Goal: Task Accomplishment & Management: Use online tool/utility

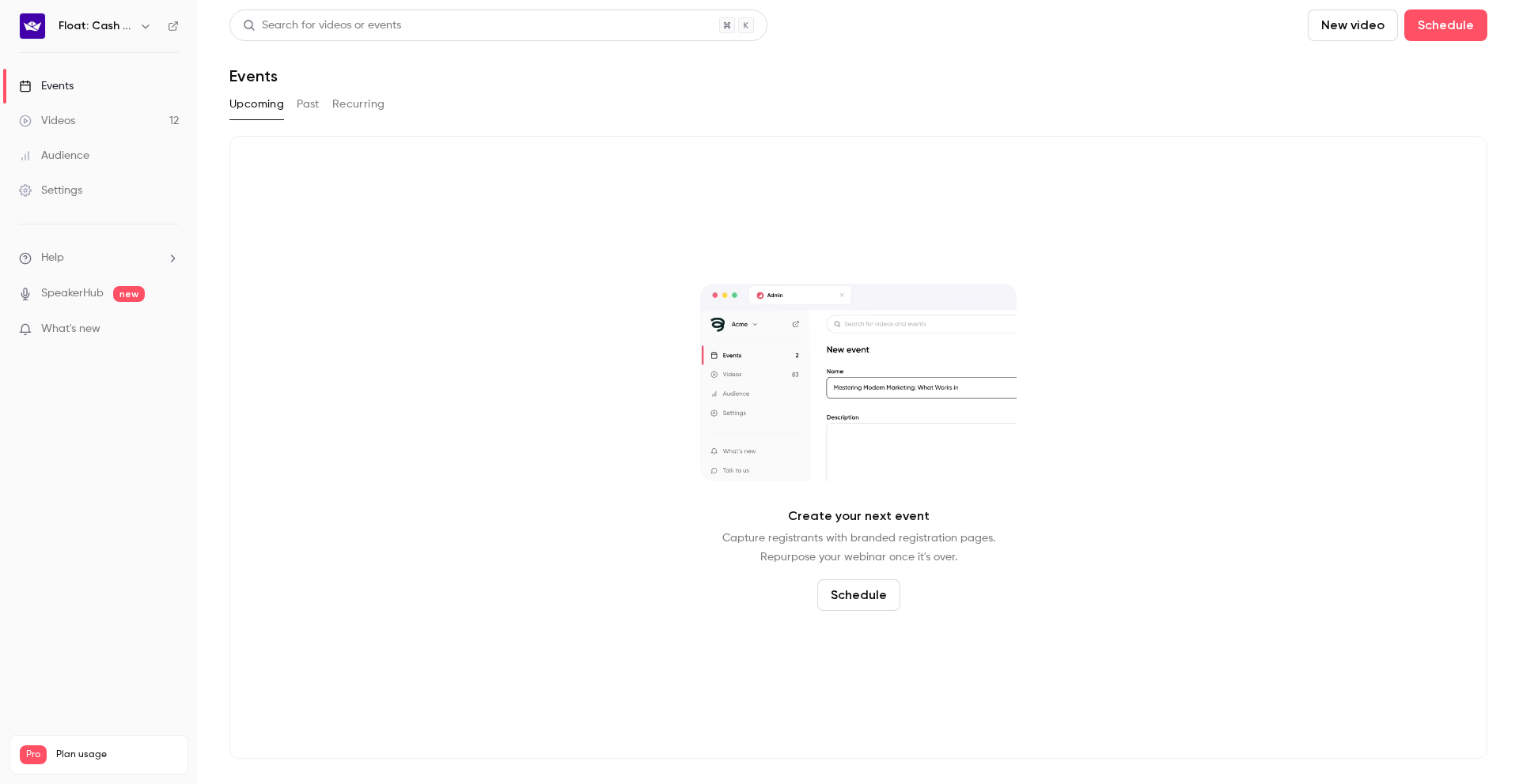
click at [318, 105] on button "Past" at bounding box center [309, 104] width 23 height 25
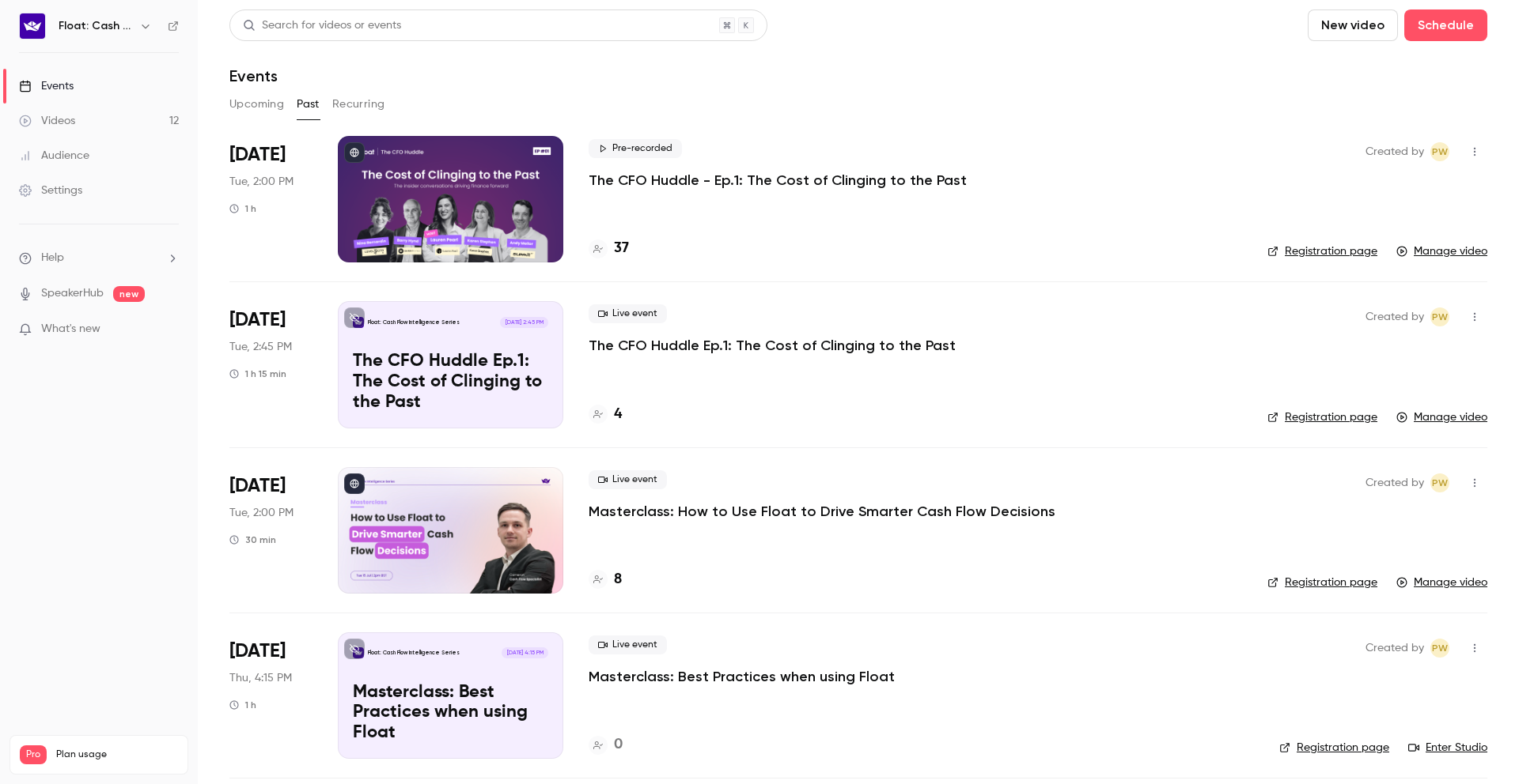
click at [833, 236] on div "Pre-recorded The CFO Huddle - Ep.1: The Cost of Clinging to the Past 37" at bounding box center [915, 199] width 654 height 126
click at [550, 179] on div at bounding box center [451, 199] width 226 height 126
click at [1298, 252] on link "Registration page" at bounding box center [1322, 252] width 110 height 16
click at [1468, 156] on icon "button" at bounding box center [1475, 152] width 12 height 11
click at [950, 172] on div at bounding box center [760, 392] width 1519 height 784
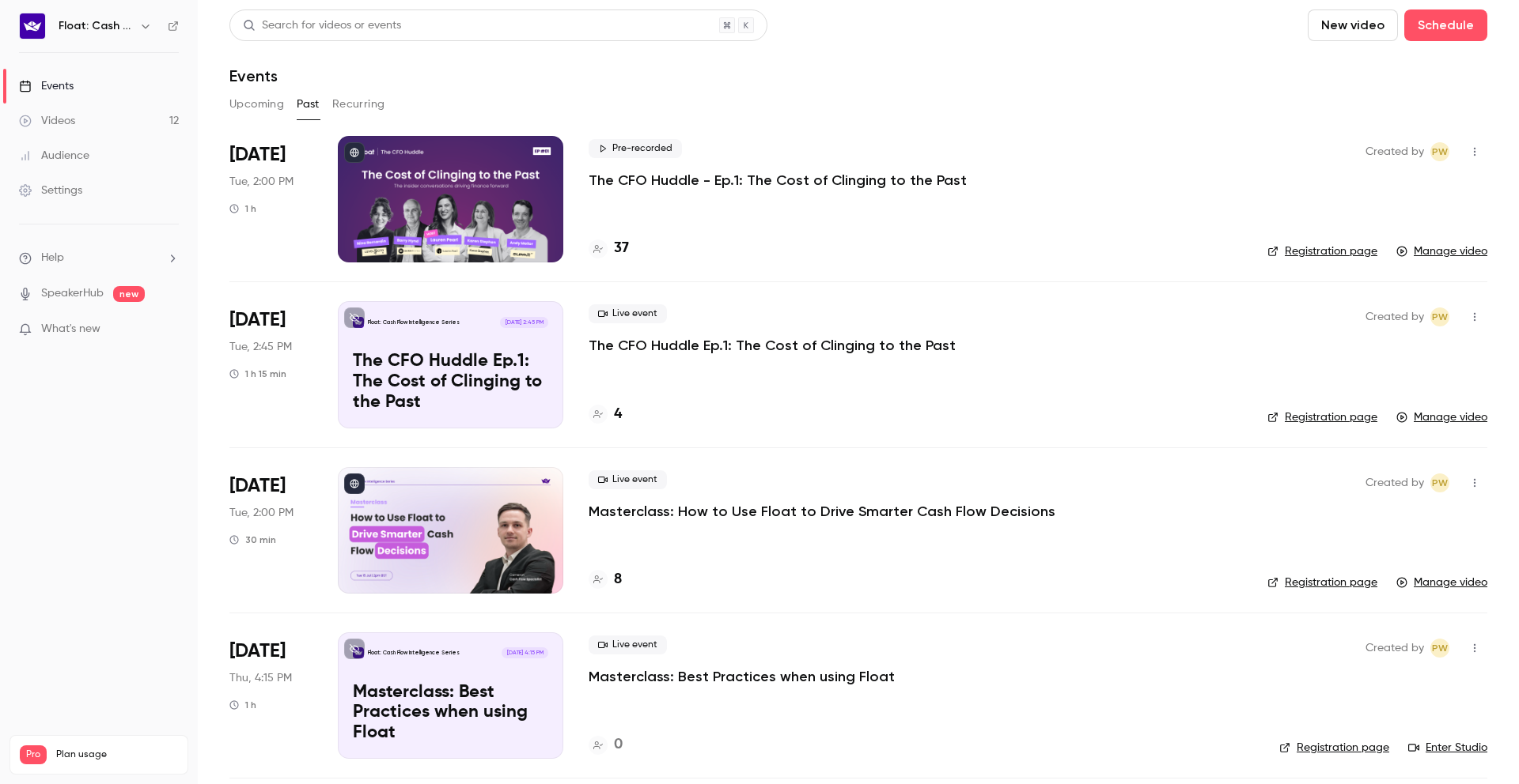
click at [1415, 245] on link "Manage video" at bounding box center [1442, 252] width 91 height 16
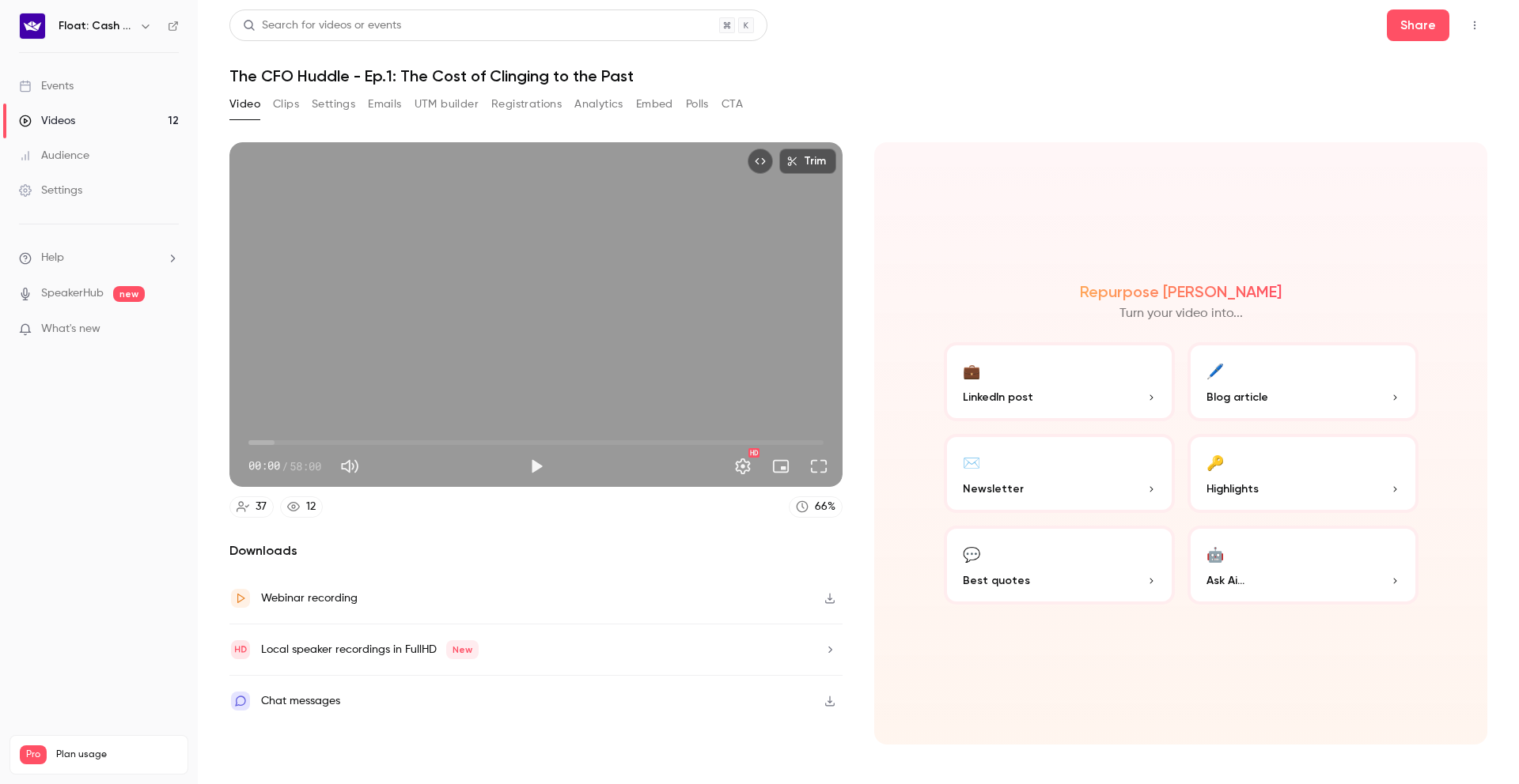
click at [291, 102] on button "Clips" at bounding box center [285, 104] width 26 height 25
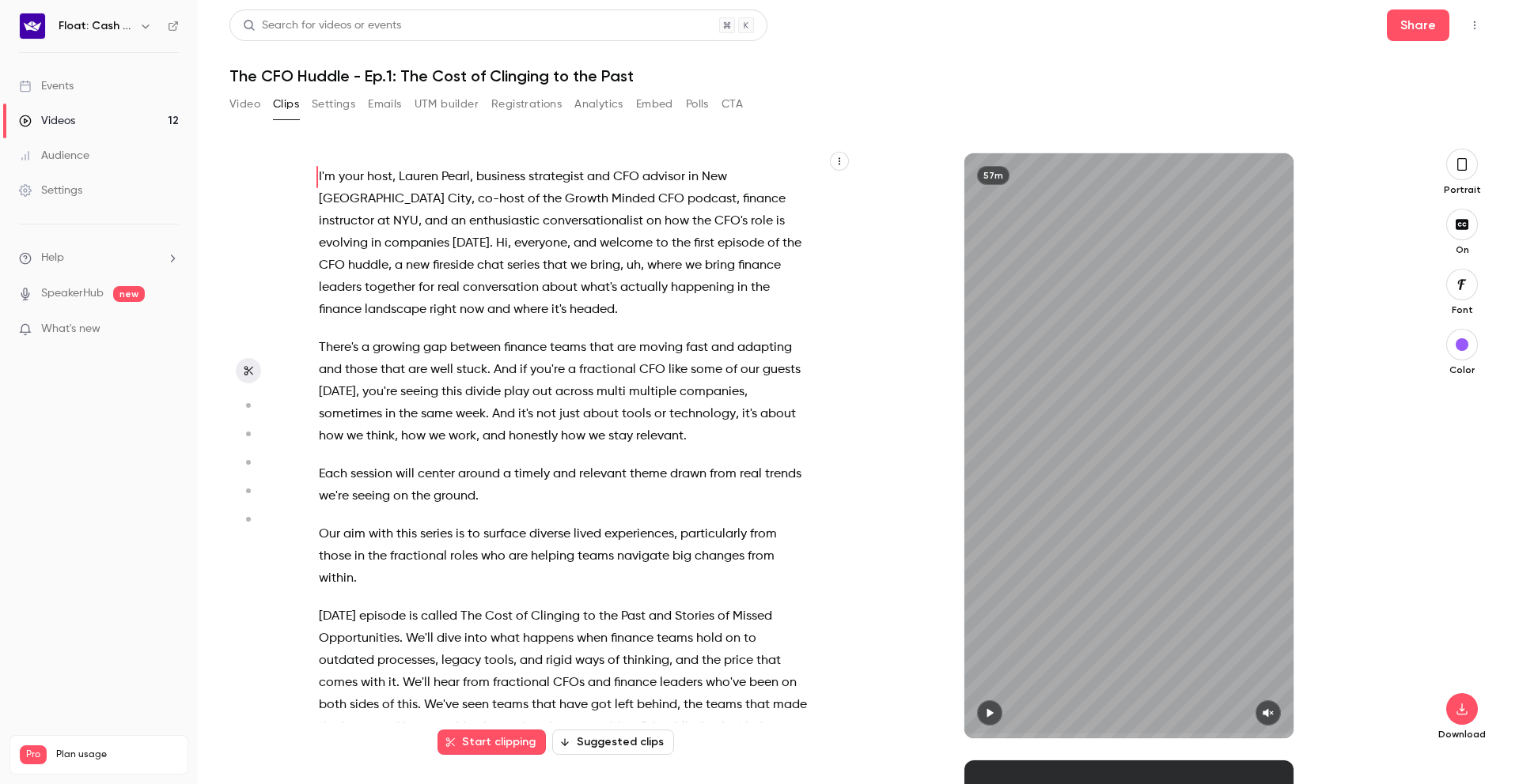
click at [340, 104] on button "Settings" at bounding box center [334, 104] width 44 height 25
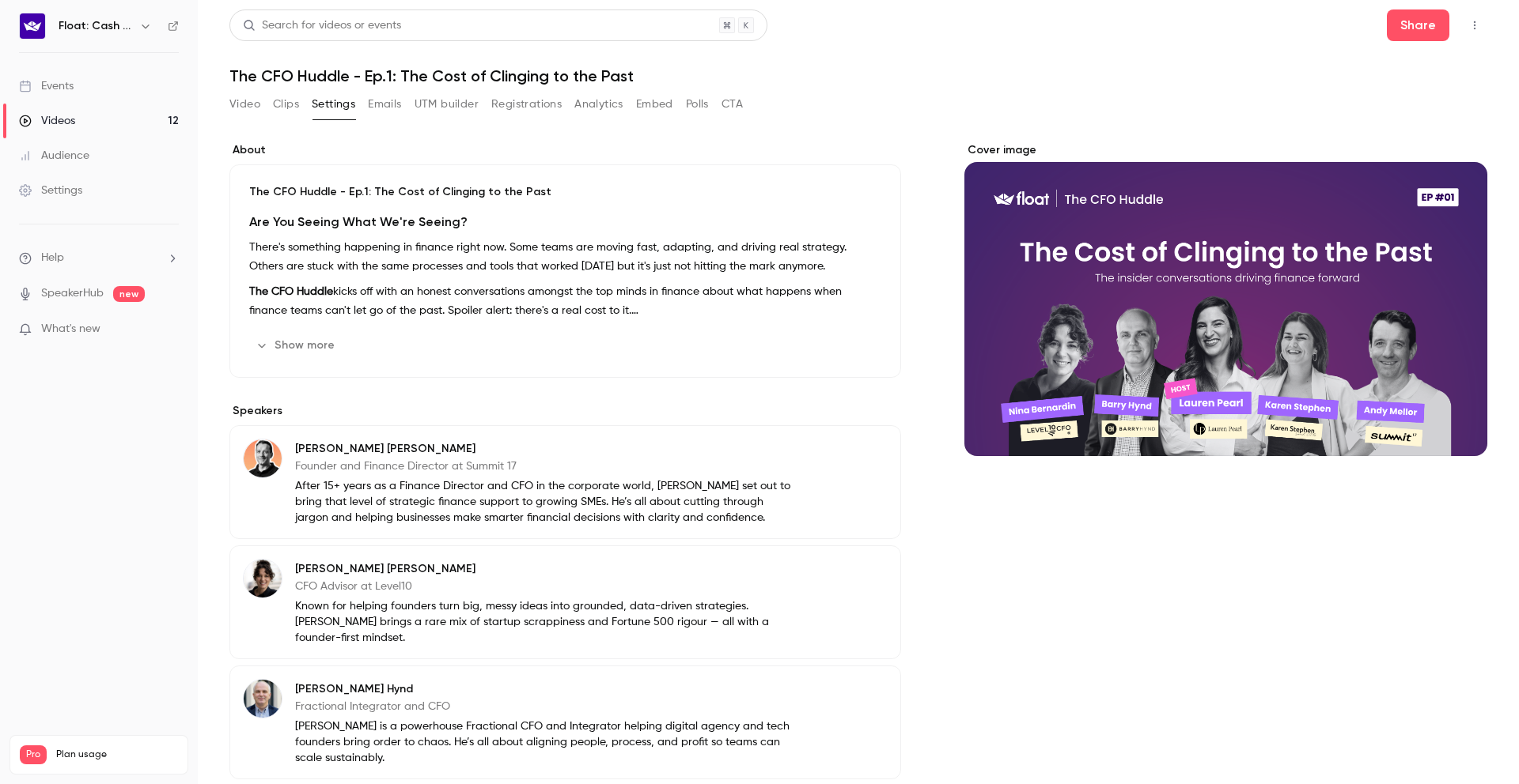
click at [314, 346] on button "Show more" at bounding box center [296, 346] width 95 height 25
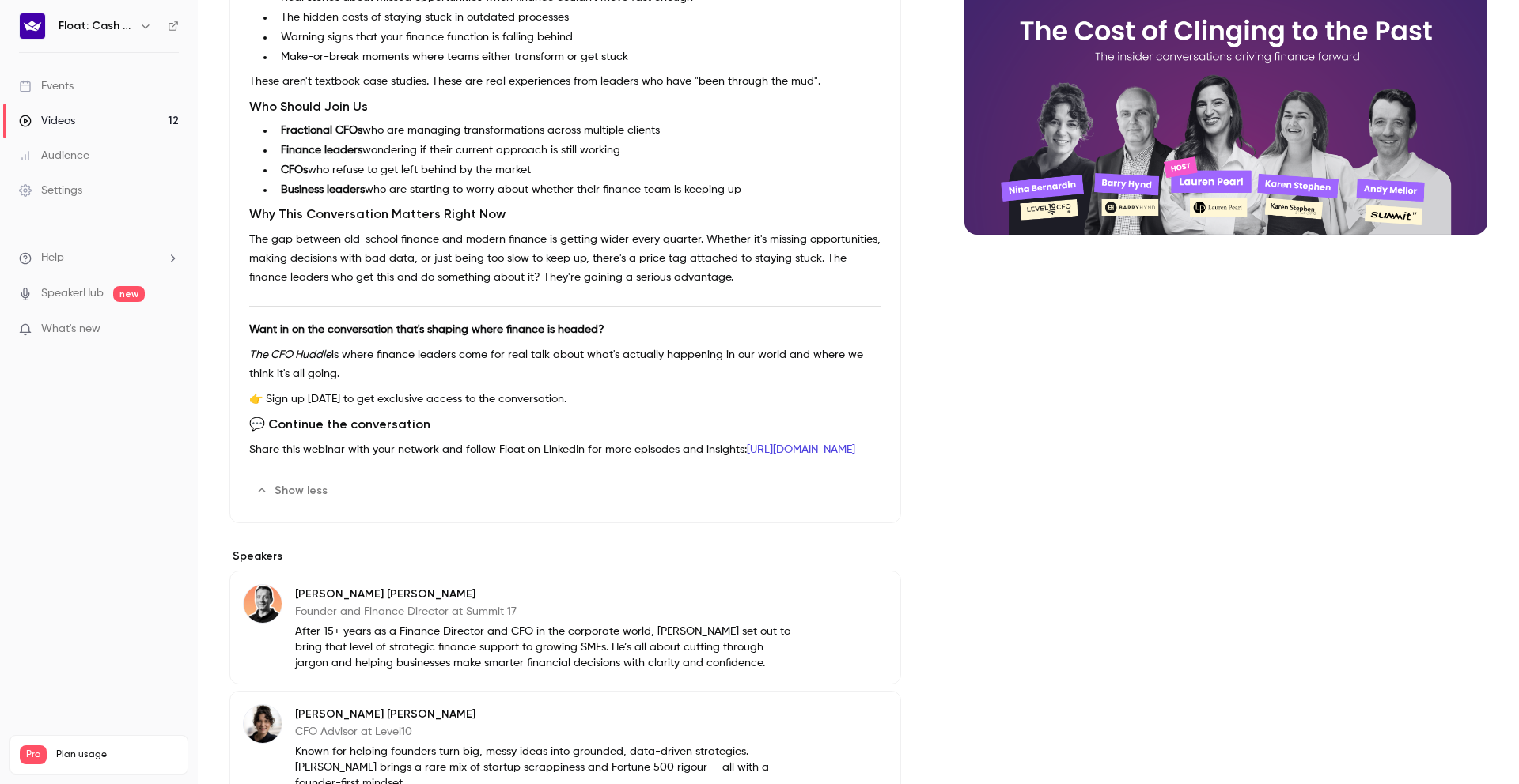
scroll to position [204, 0]
click at [60, 118] on div "Videos" at bounding box center [46, 121] width 56 height 16
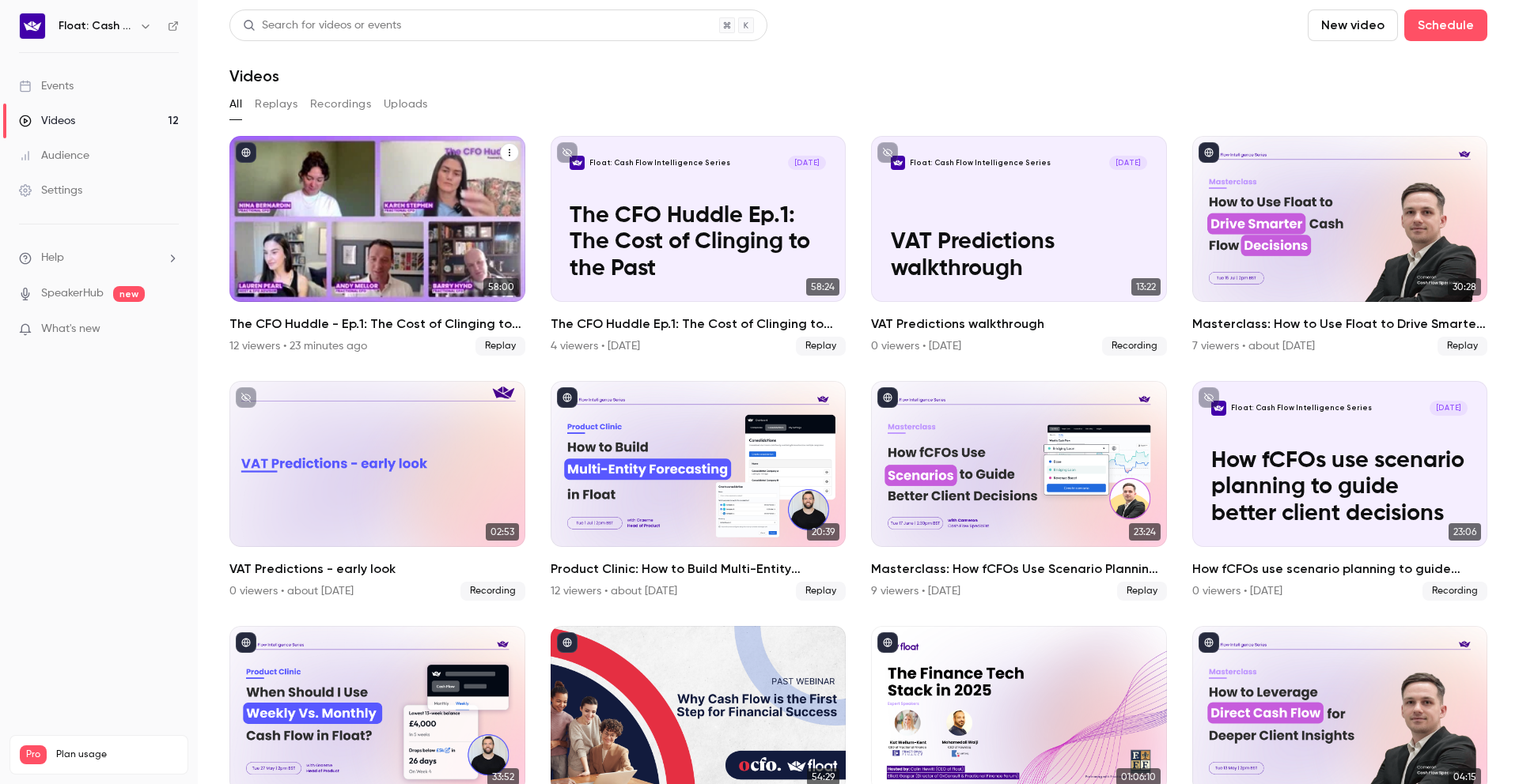
click at [366, 328] on h2 "The CFO Huddle - Ep.1: The Cost of Clinging to the Past" at bounding box center [377, 324] width 296 height 19
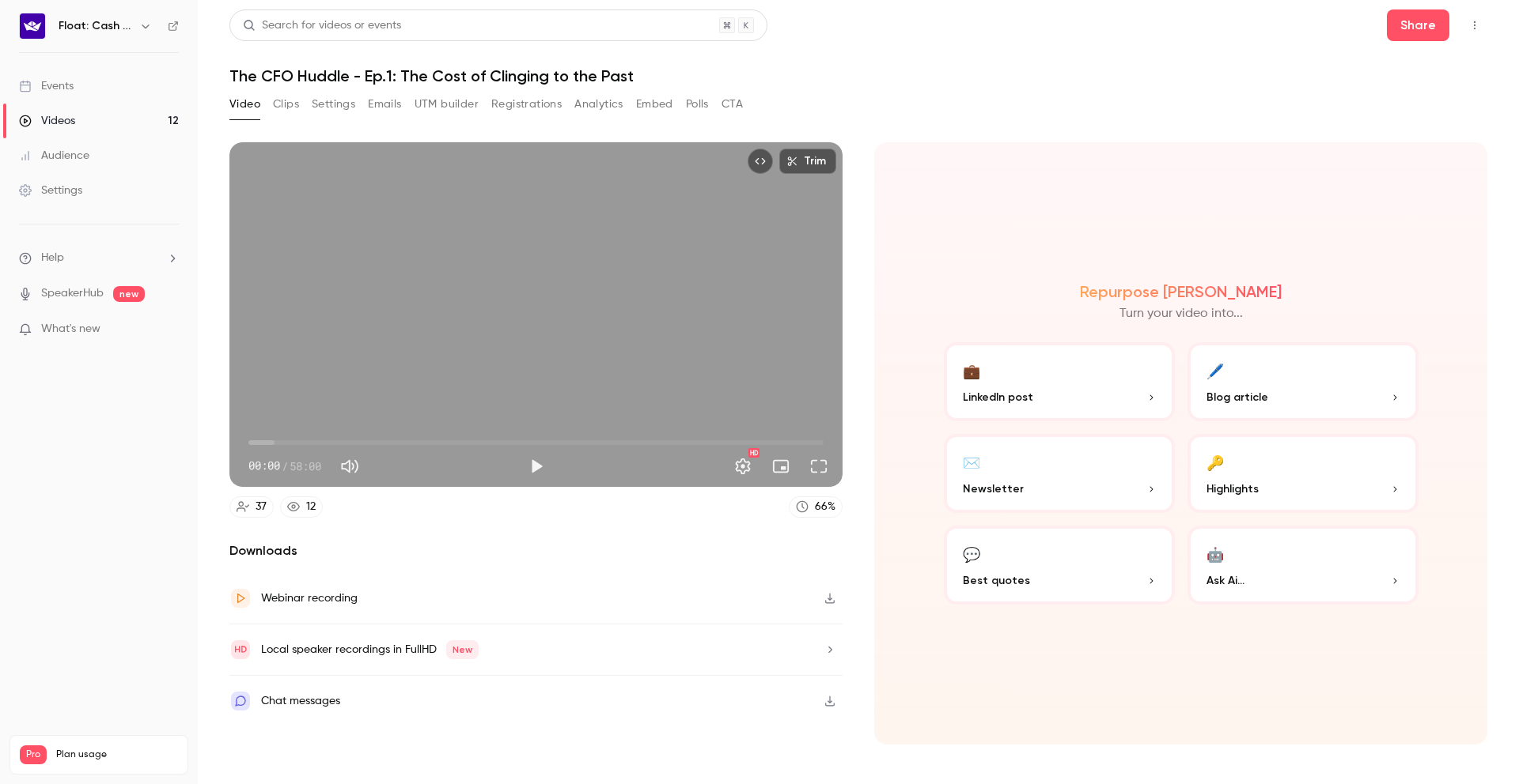
click at [338, 103] on button "Settings" at bounding box center [334, 104] width 44 height 25
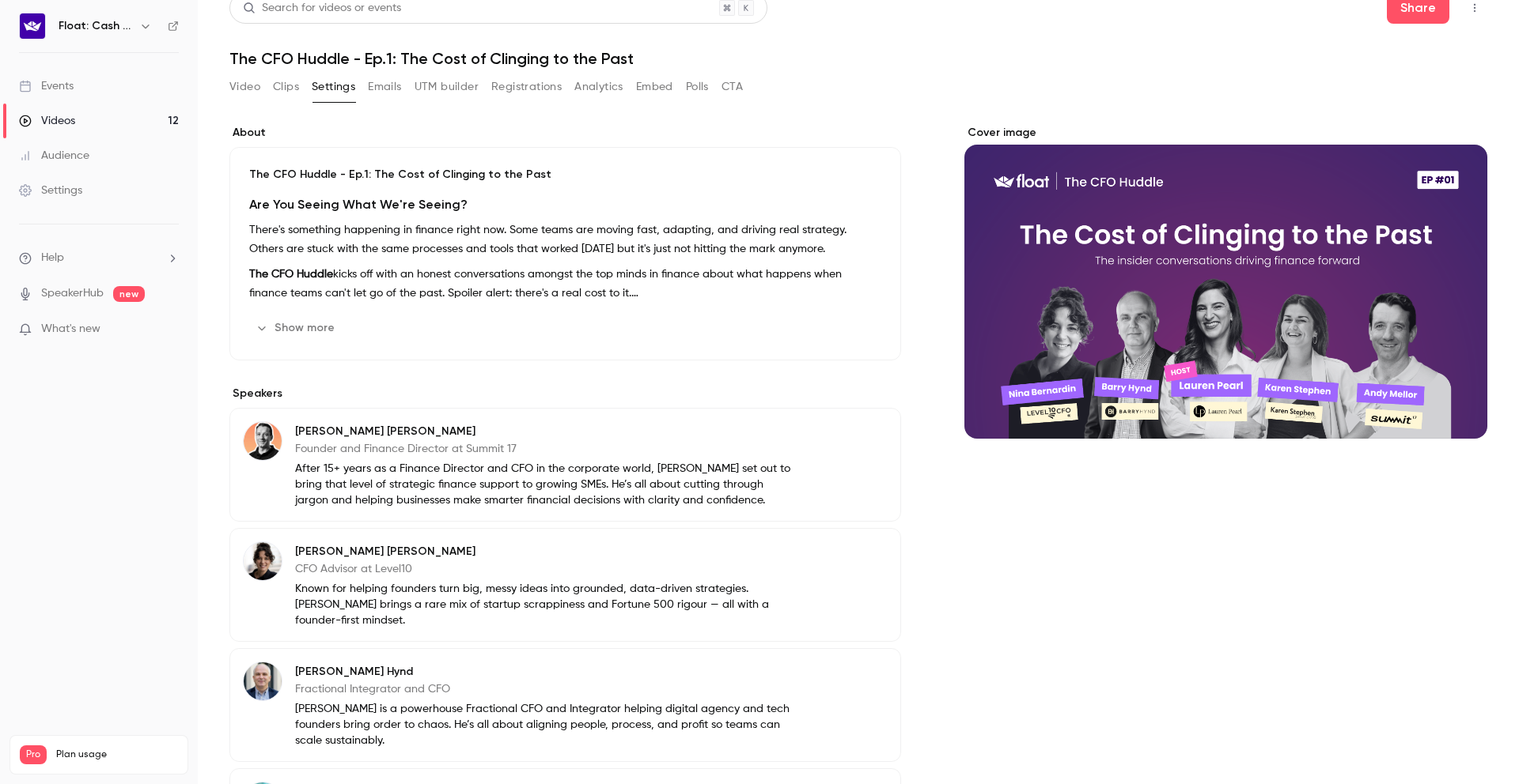
click at [305, 313] on div "The CFO Huddle - Ep.1: The Cost of Clinging to the Past Are You Seeing What We'…" at bounding box center [565, 253] width 671 height 213
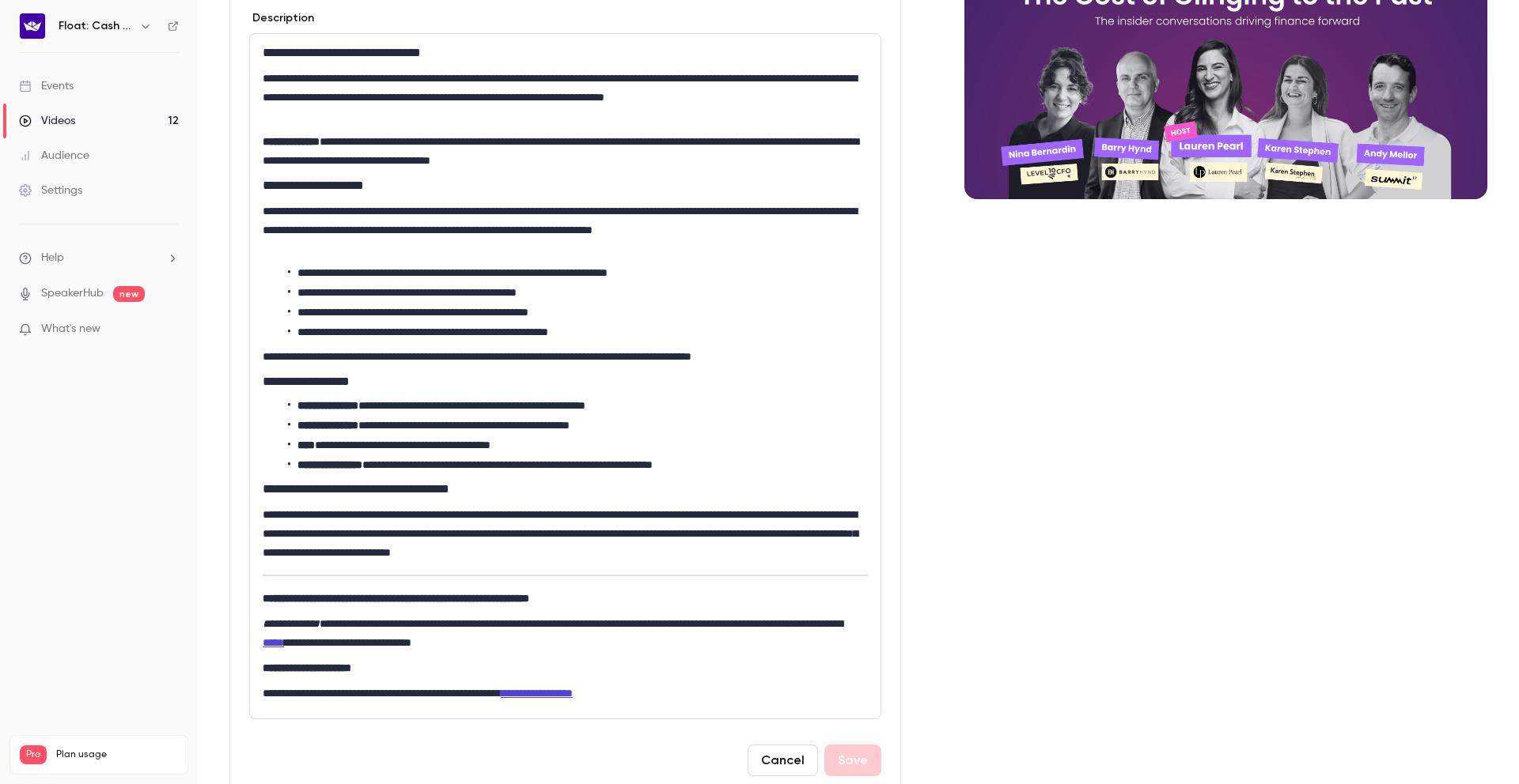
scroll to position [112, 0]
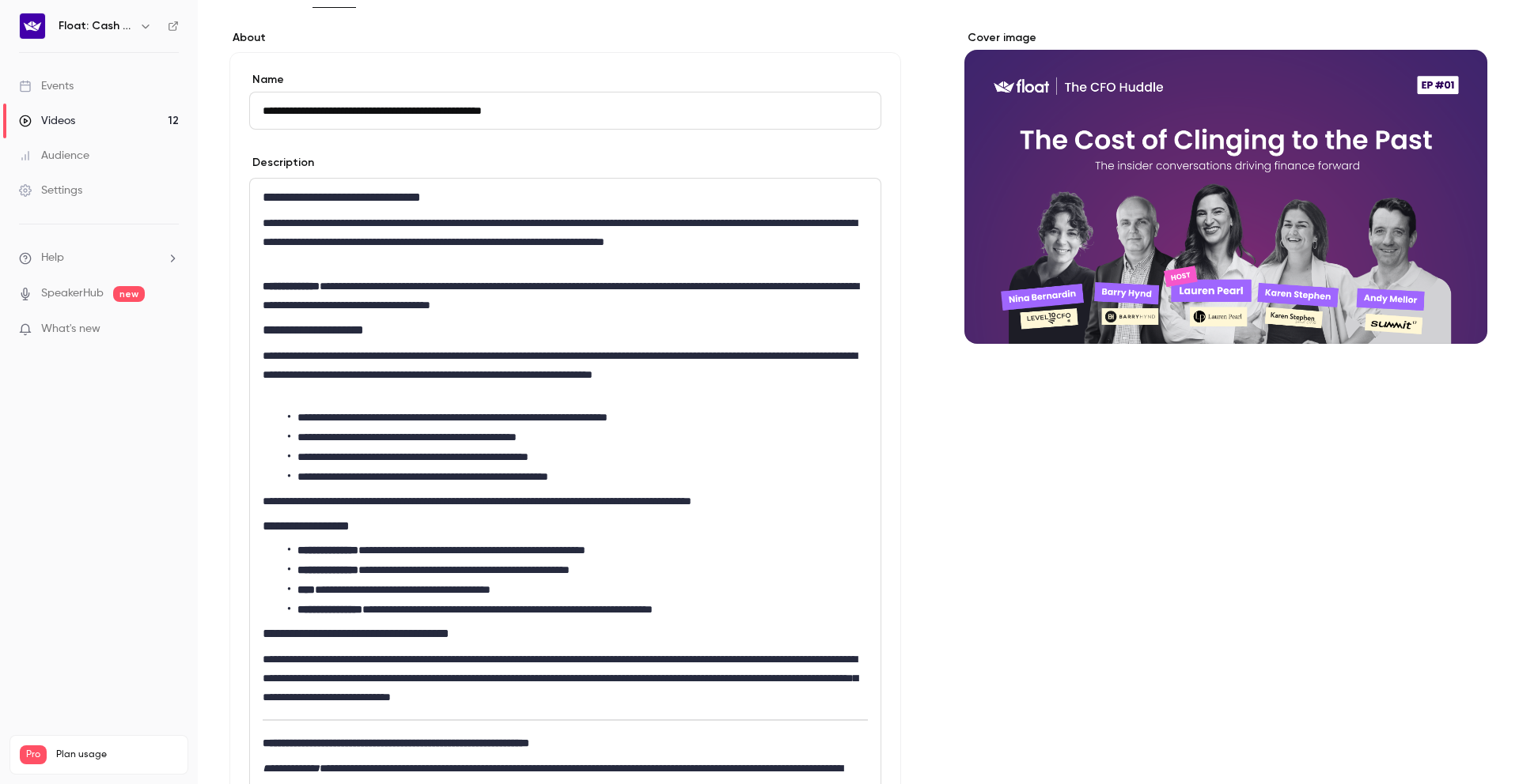
click at [44, 22] on img at bounding box center [32, 26] width 25 height 25
click at [48, 120] on div "Videos" at bounding box center [46, 121] width 56 height 16
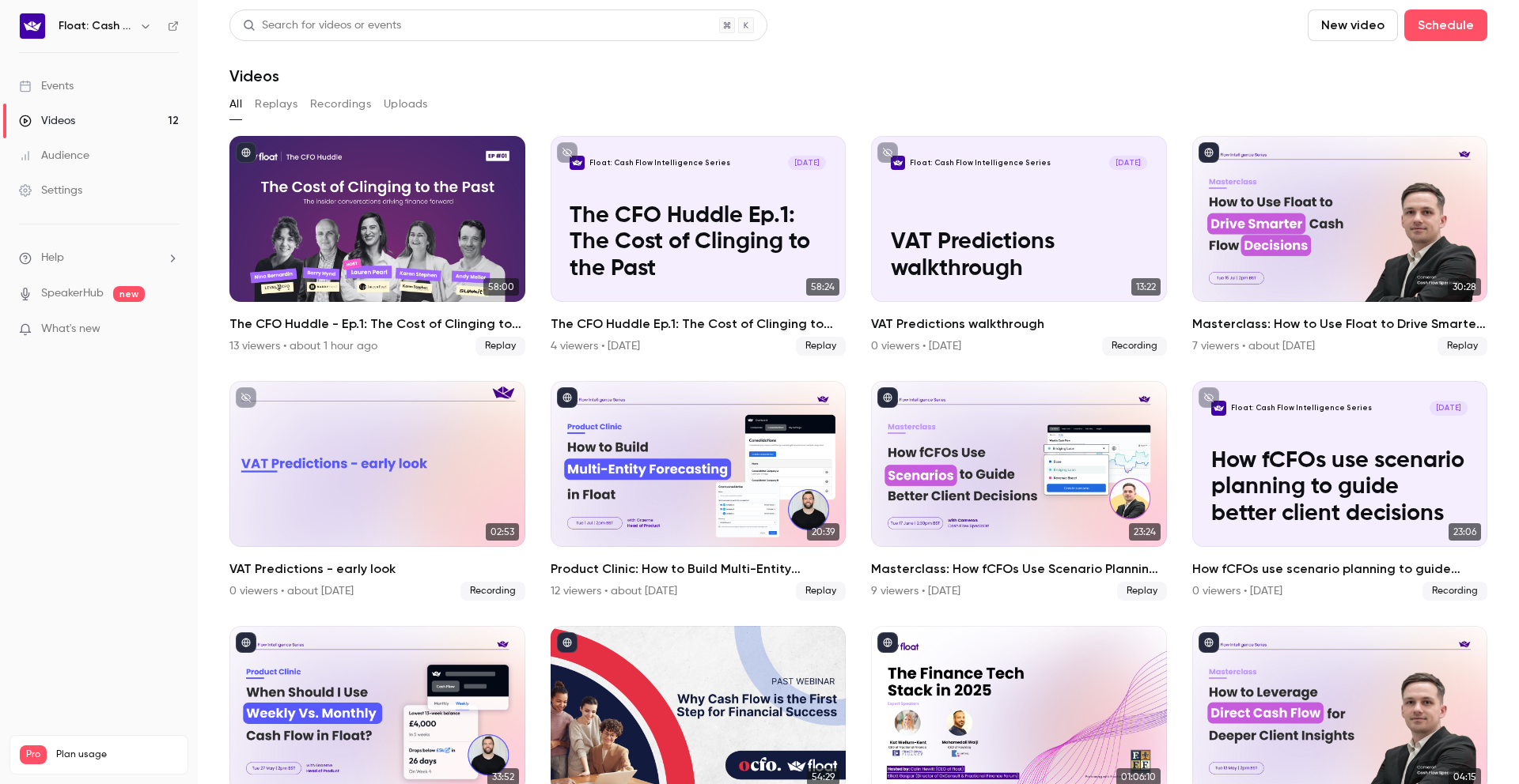
click at [276, 107] on button "Replays" at bounding box center [276, 104] width 43 height 25
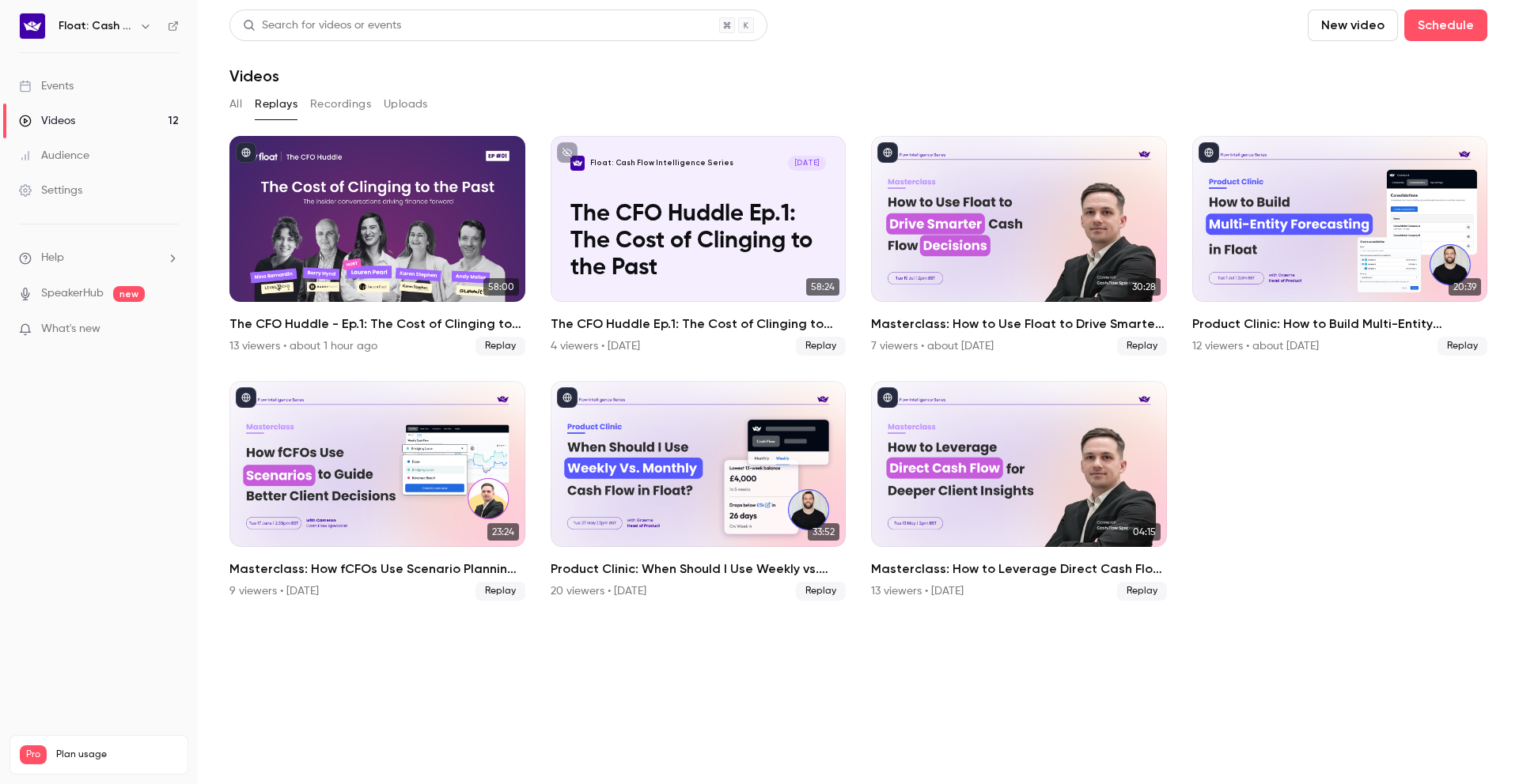
click at [240, 106] on button "All" at bounding box center [236, 104] width 12 height 25
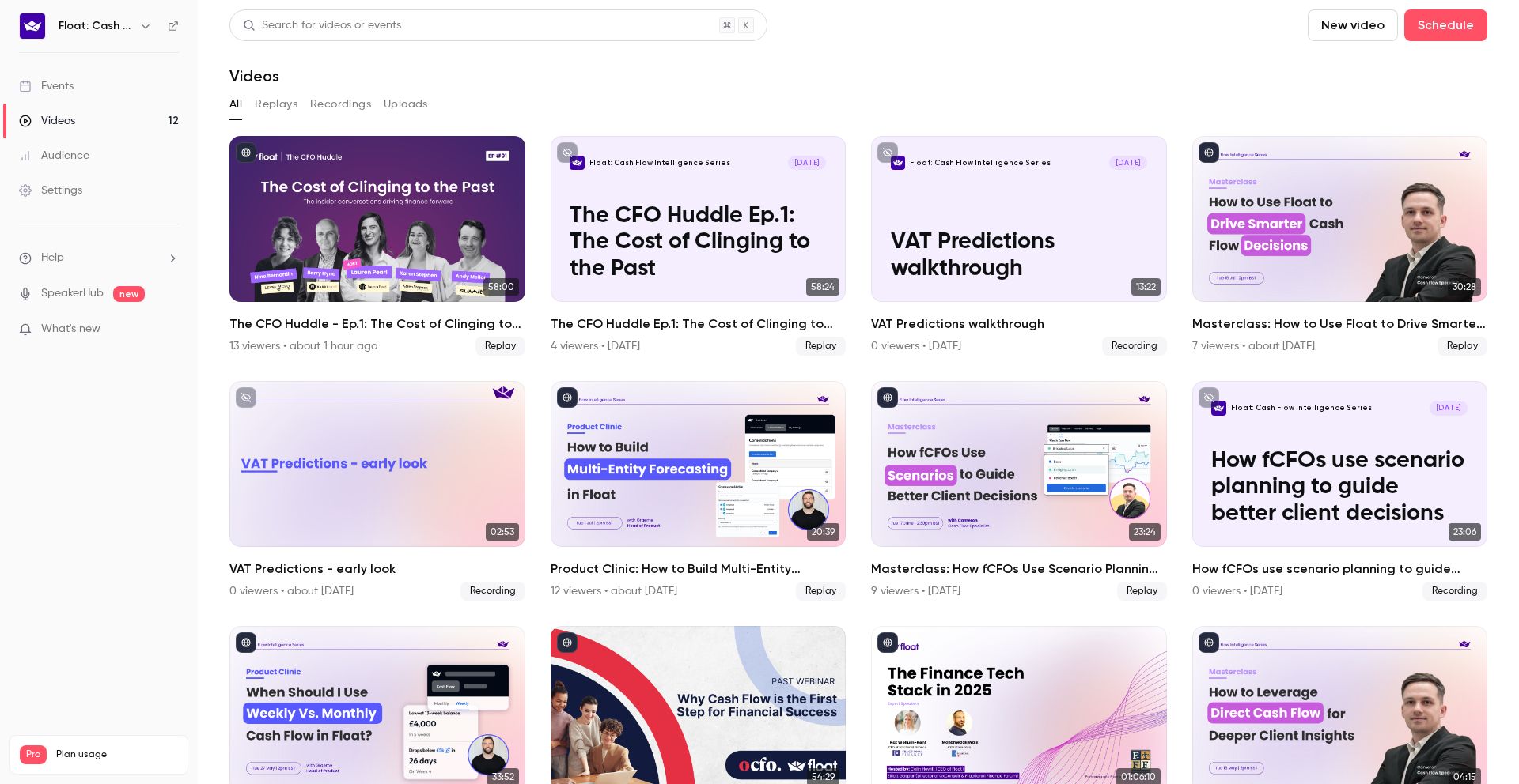
click at [97, 83] on link "Events" at bounding box center [99, 85] width 197 height 35
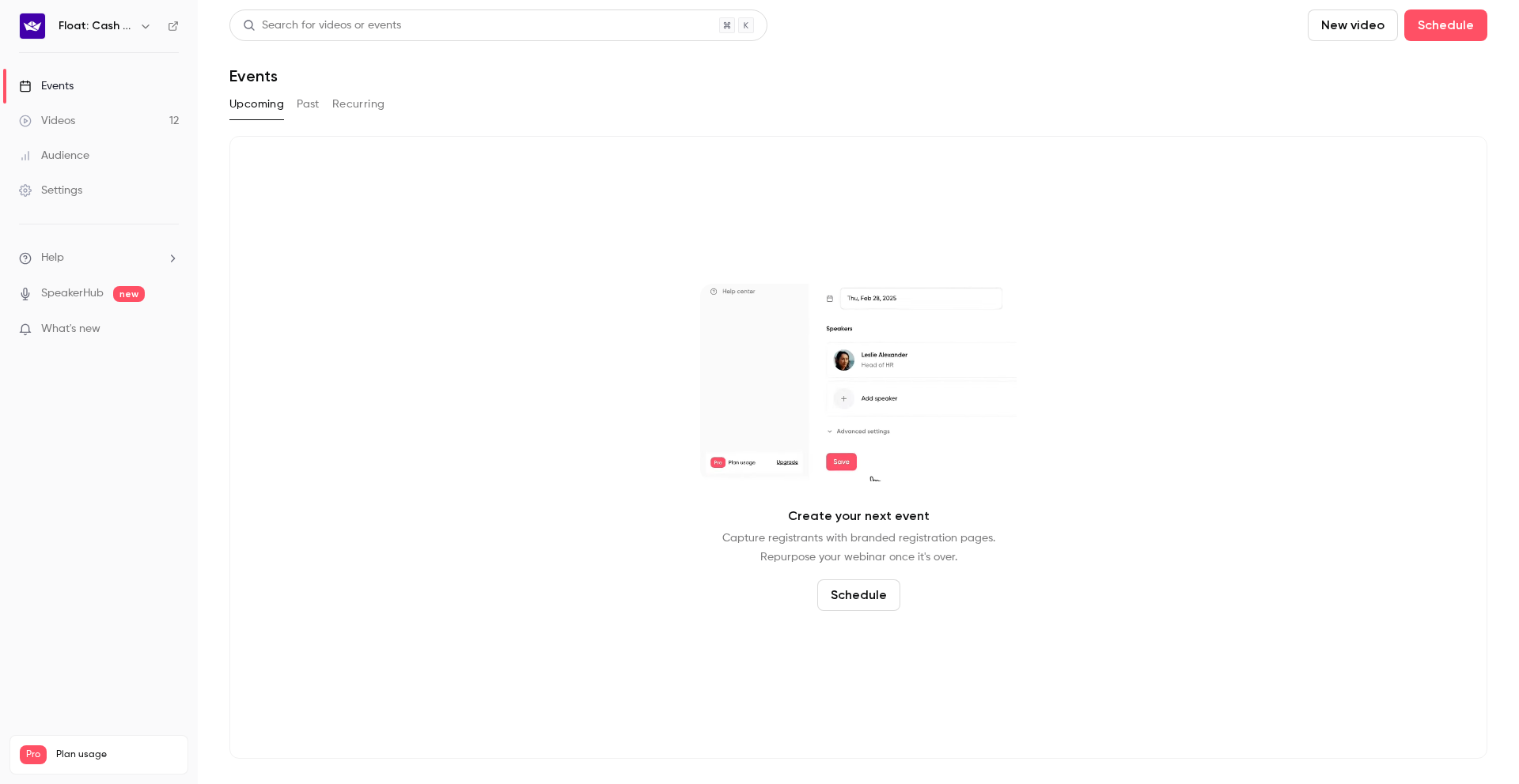
click at [306, 108] on button "Past" at bounding box center [309, 104] width 23 height 25
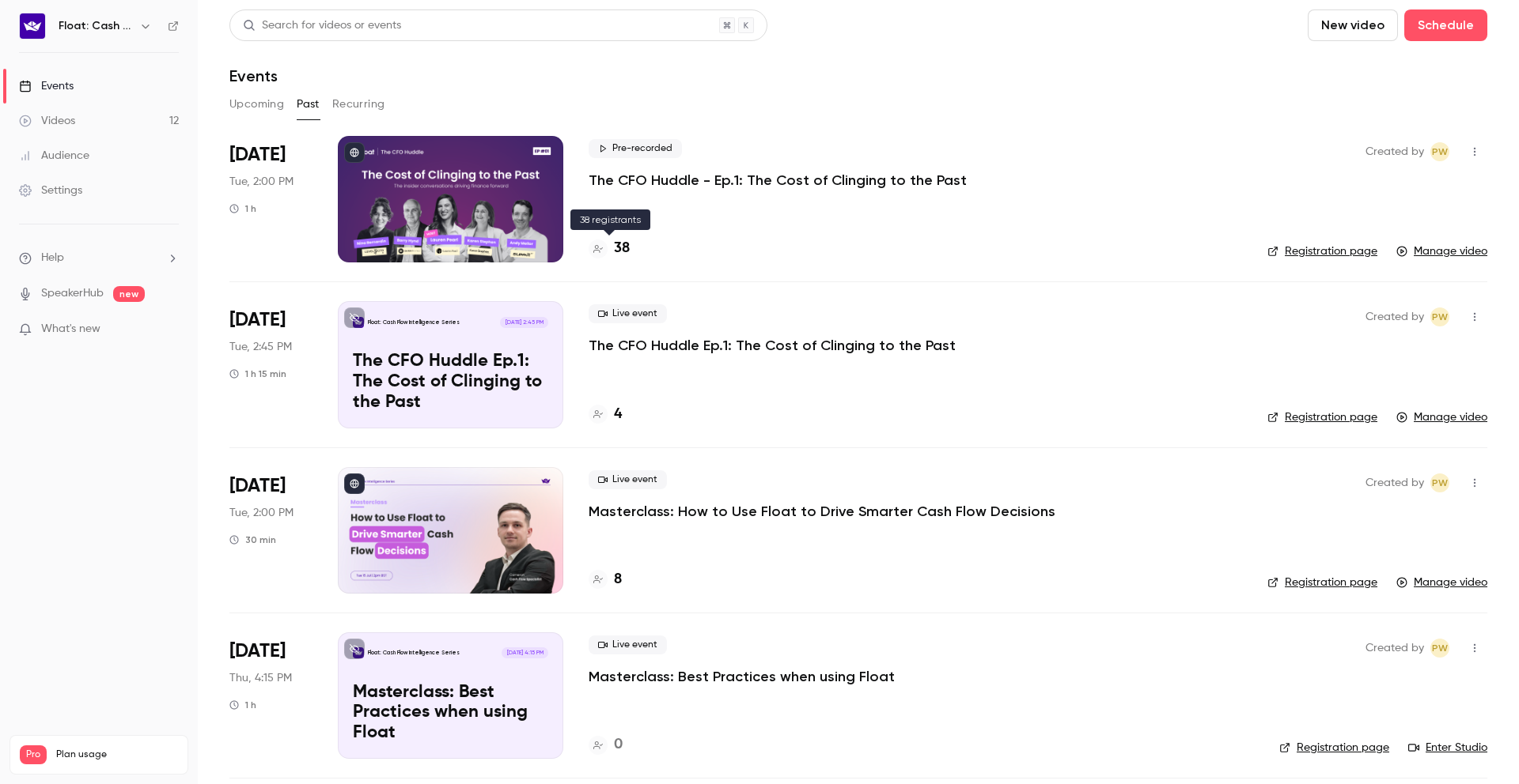
click at [618, 247] on h4 "38" at bounding box center [622, 249] width 16 height 21
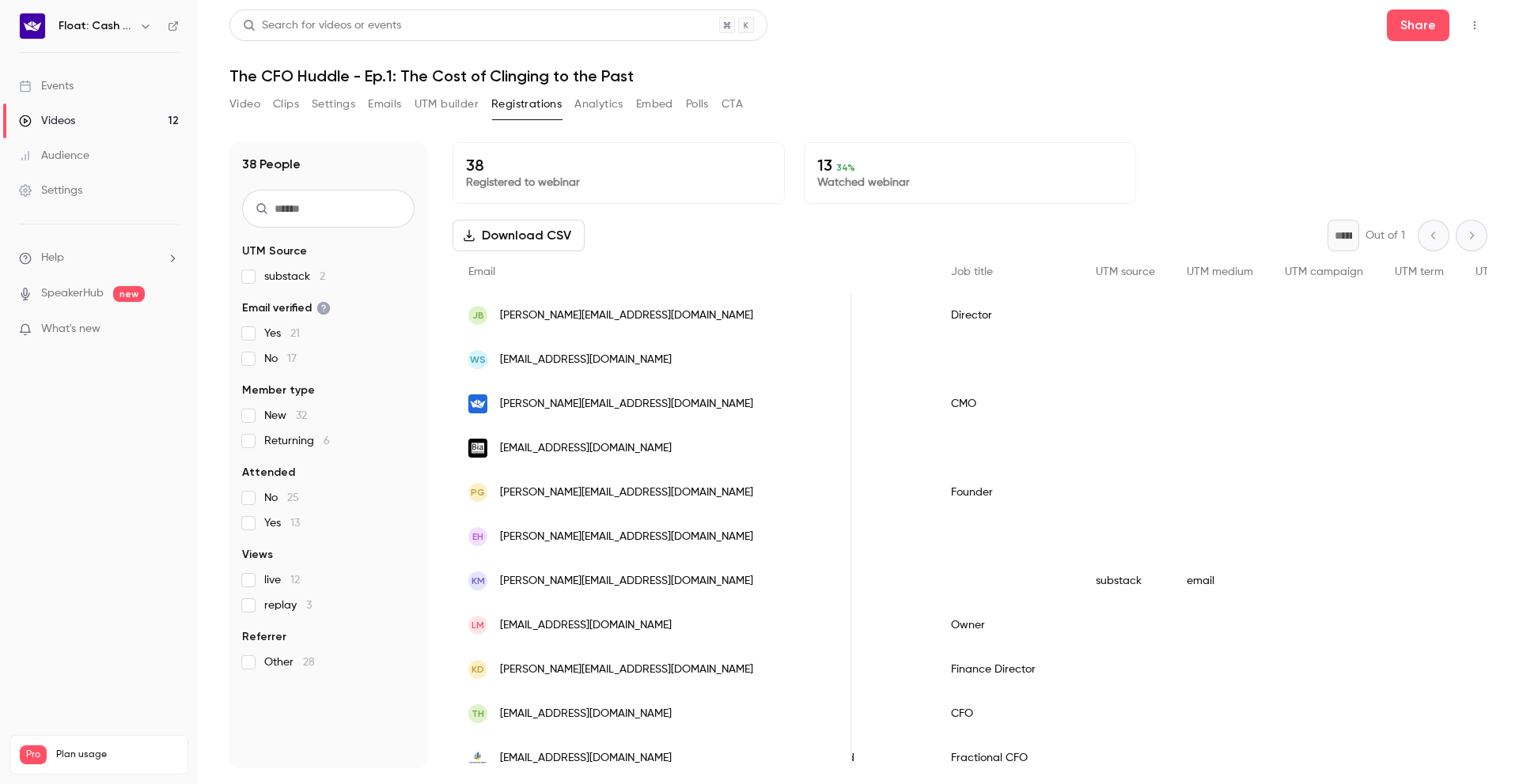
click at [97, 92] on link "Events" at bounding box center [99, 85] width 197 height 35
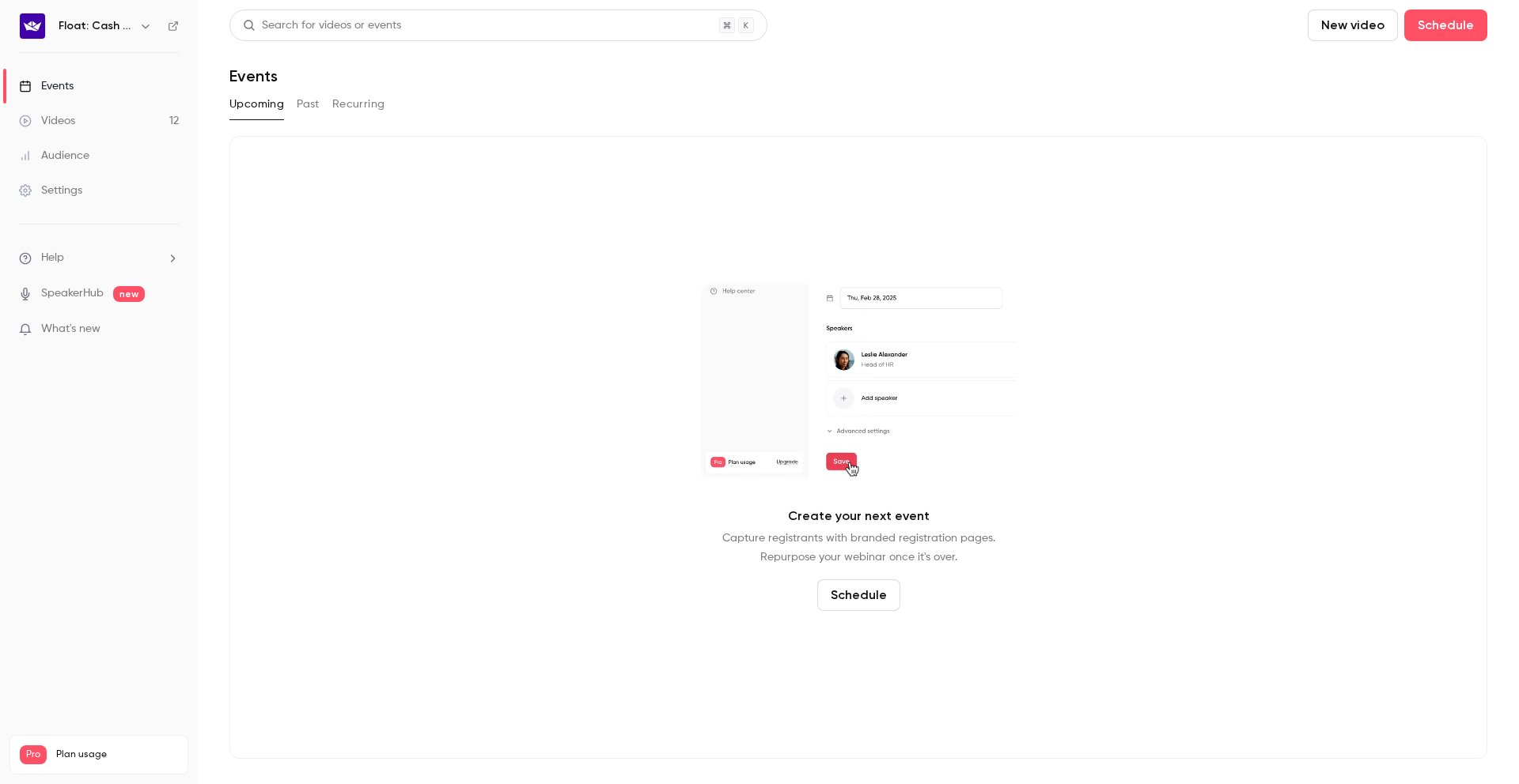
click at [311, 116] on button "Past" at bounding box center [309, 104] width 23 height 25
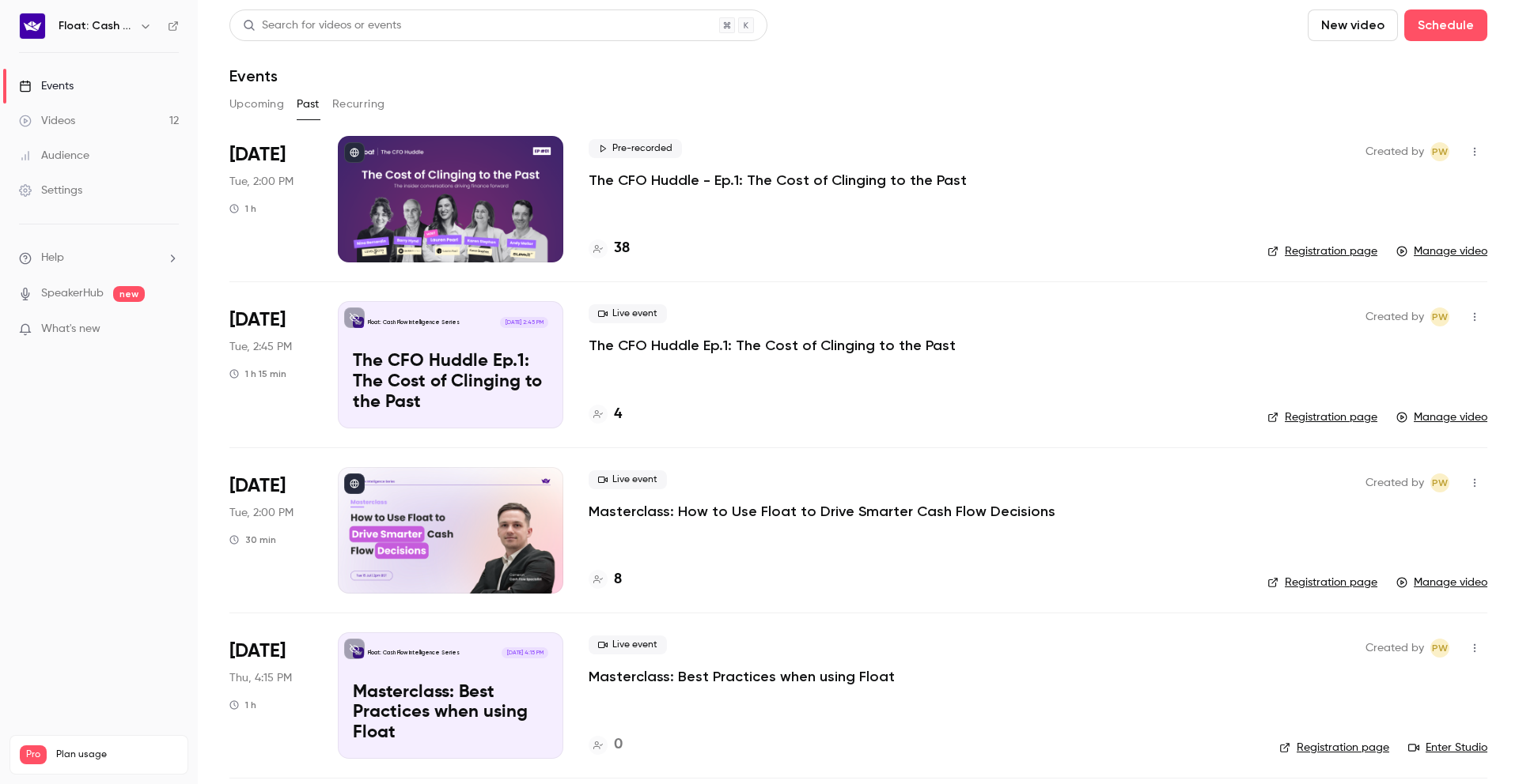
click at [1415, 253] on link "Manage video" at bounding box center [1442, 252] width 91 height 16
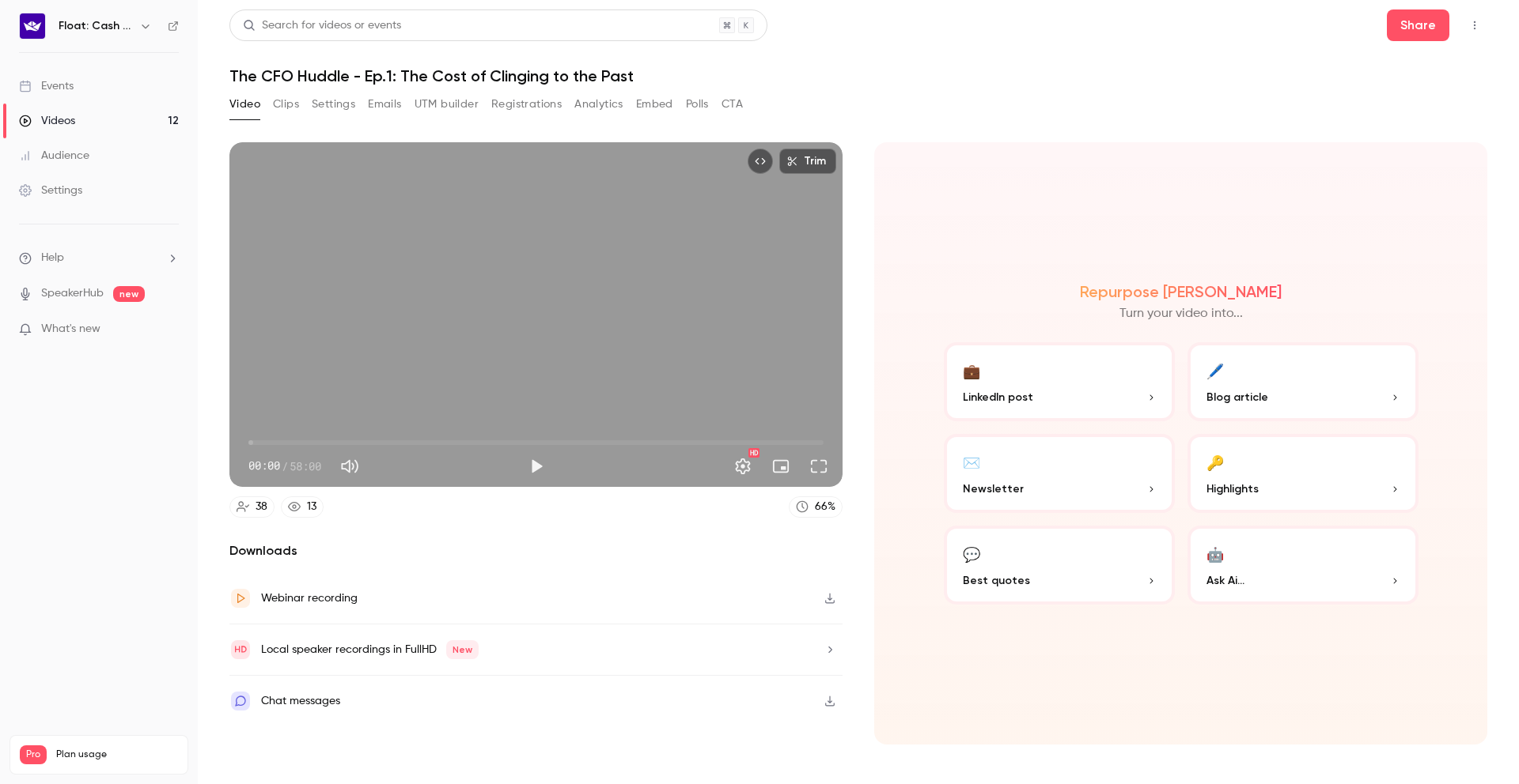
click at [473, 107] on button "UTM builder" at bounding box center [446, 104] width 64 height 25
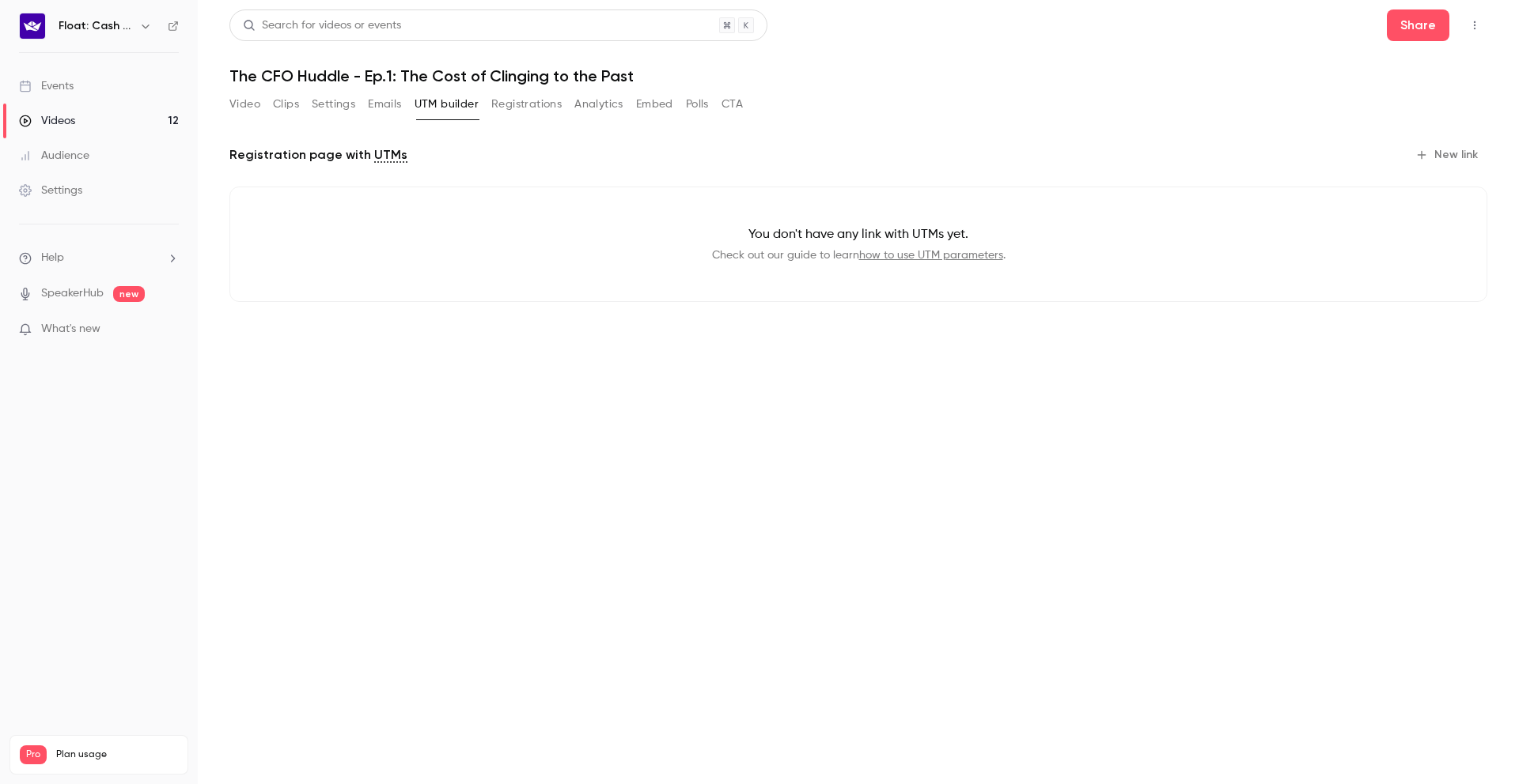
click at [46, 25] on div "Float: Cash Flow Intelligence Series" at bounding box center [99, 26] width 160 height 27
click at [35, 23] on img at bounding box center [32, 26] width 25 height 25
click at [75, 83] on link "Events" at bounding box center [99, 85] width 197 height 35
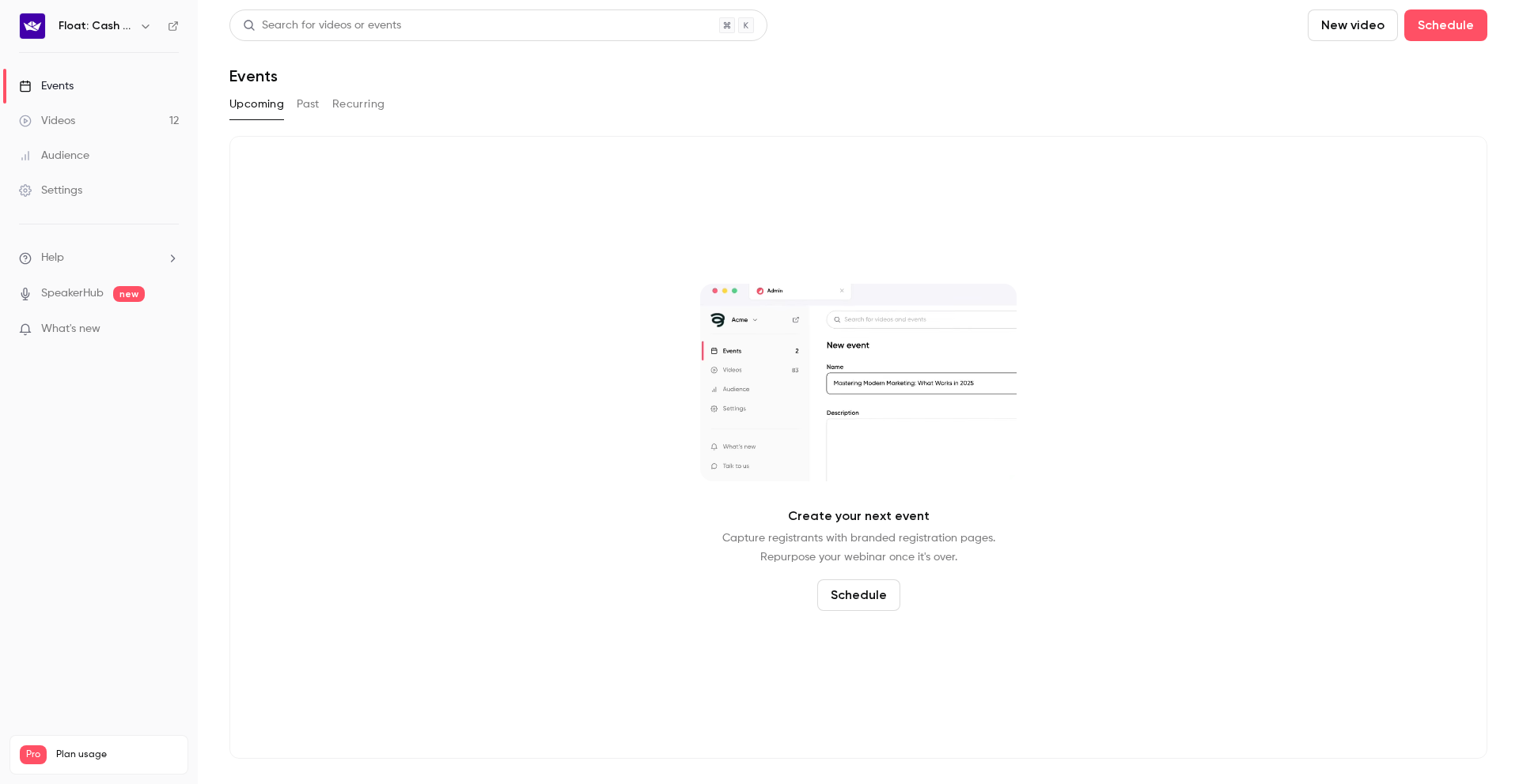
click at [321, 108] on div "Upcoming Past Recurring" at bounding box center [858, 104] width 1258 height 25
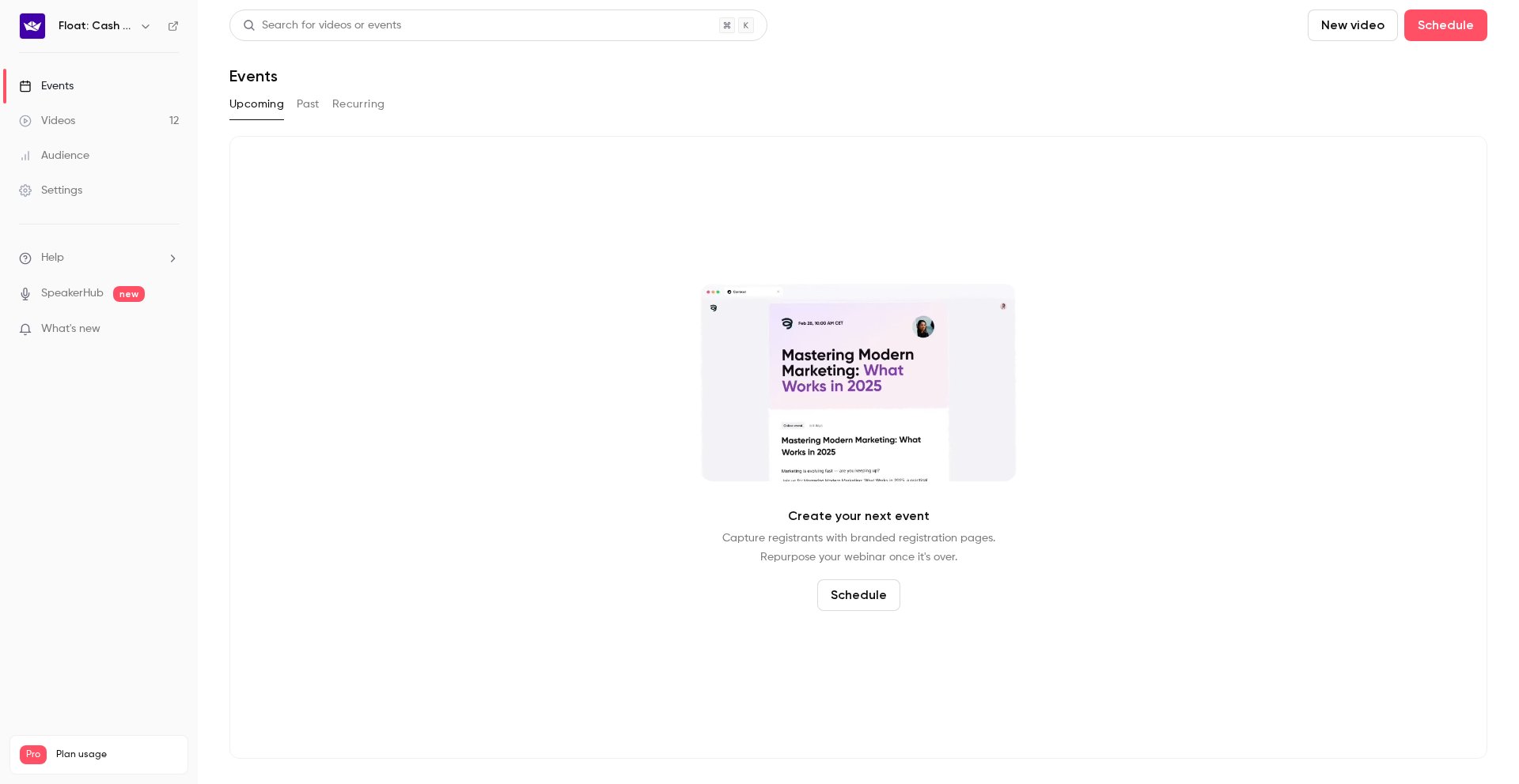
click at [311, 107] on button "Past" at bounding box center [309, 104] width 23 height 25
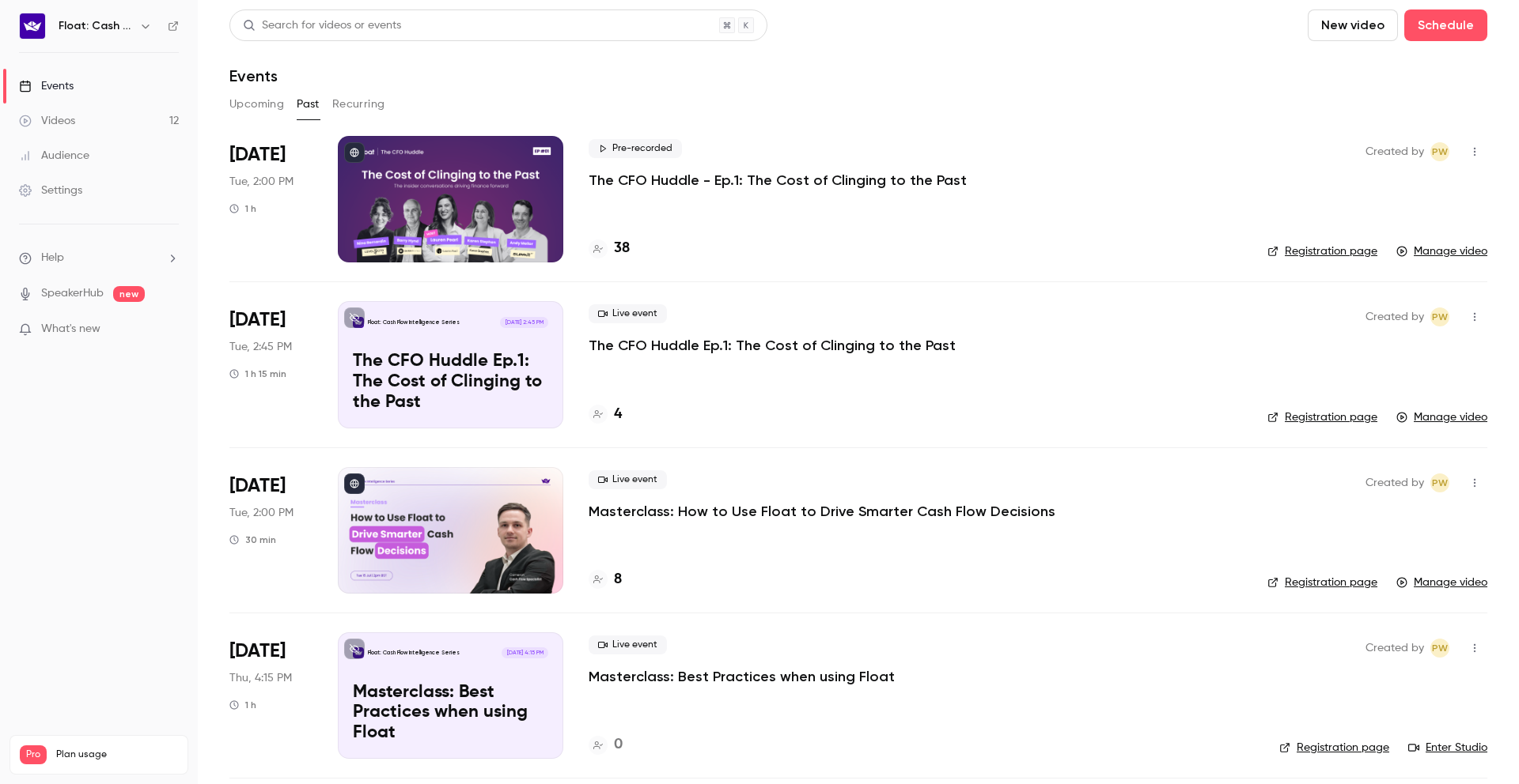
click at [615, 252] on h4 "38" at bounding box center [622, 249] width 16 height 21
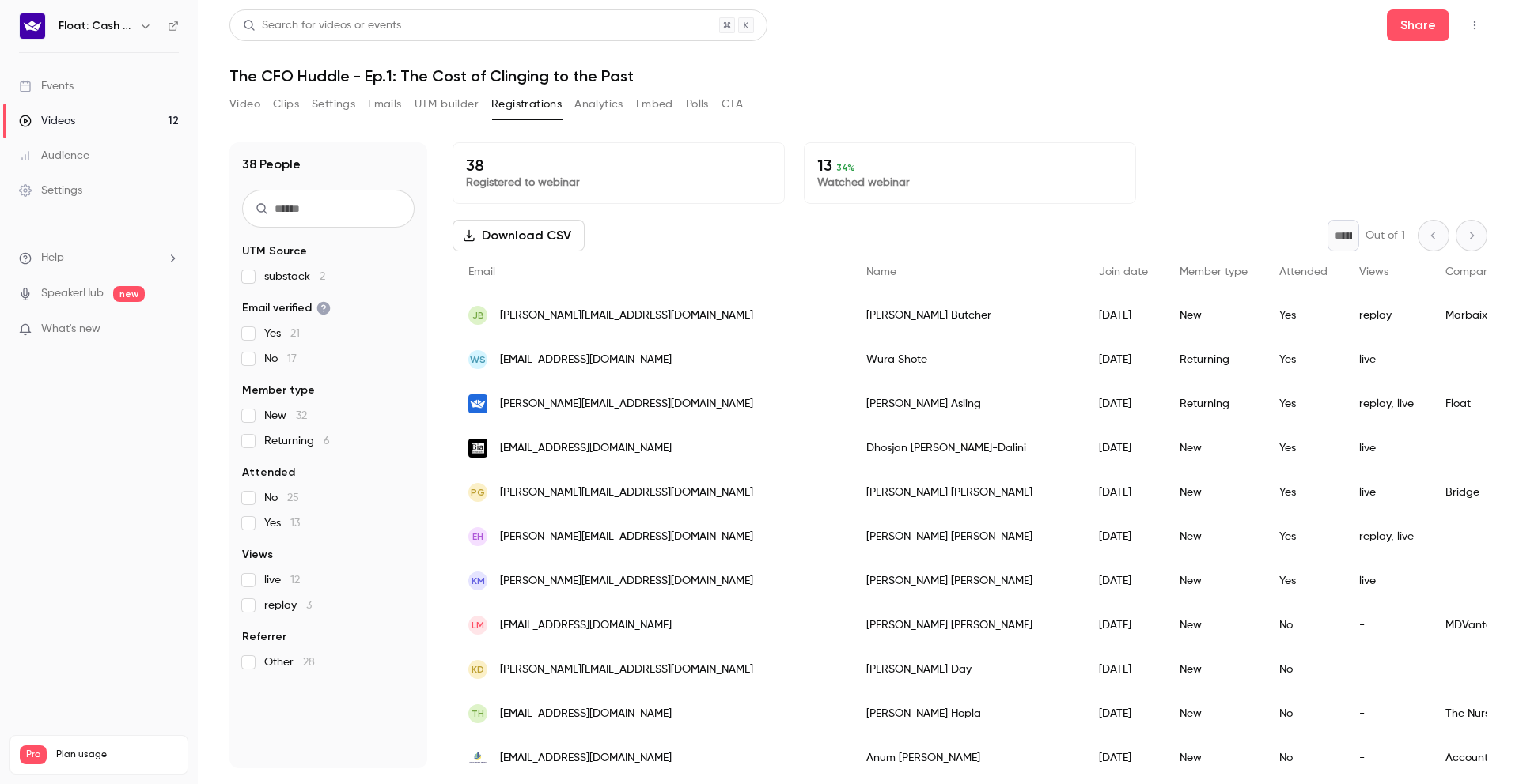
click at [627, 180] on p "Registered to webinar" at bounding box center [618, 183] width 305 height 16
click at [52, 92] on div "Events" at bounding box center [45, 86] width 54 height 16
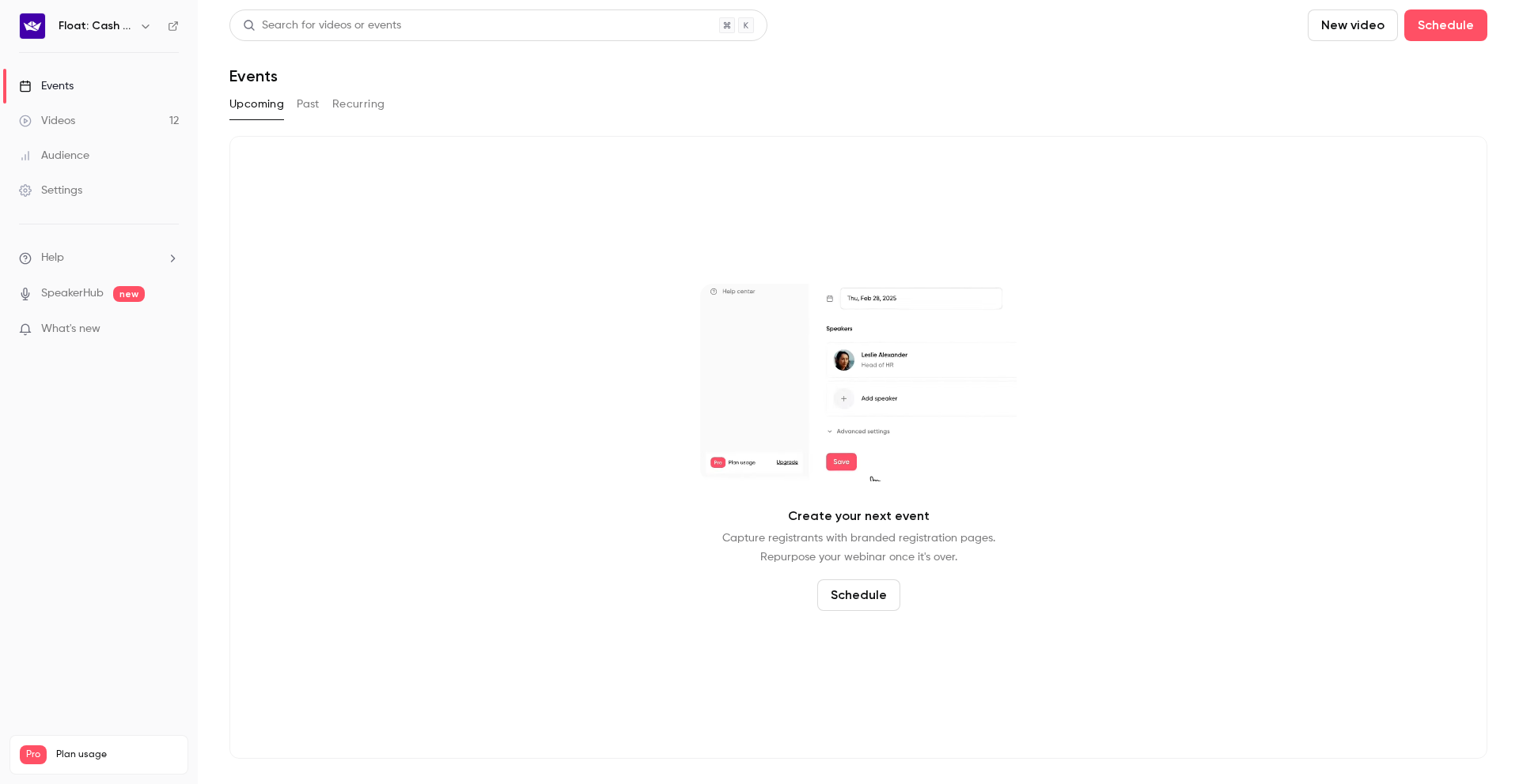
click at [53, 125] on div "Videos" at bounding box center [46, 121] width 56 height 16
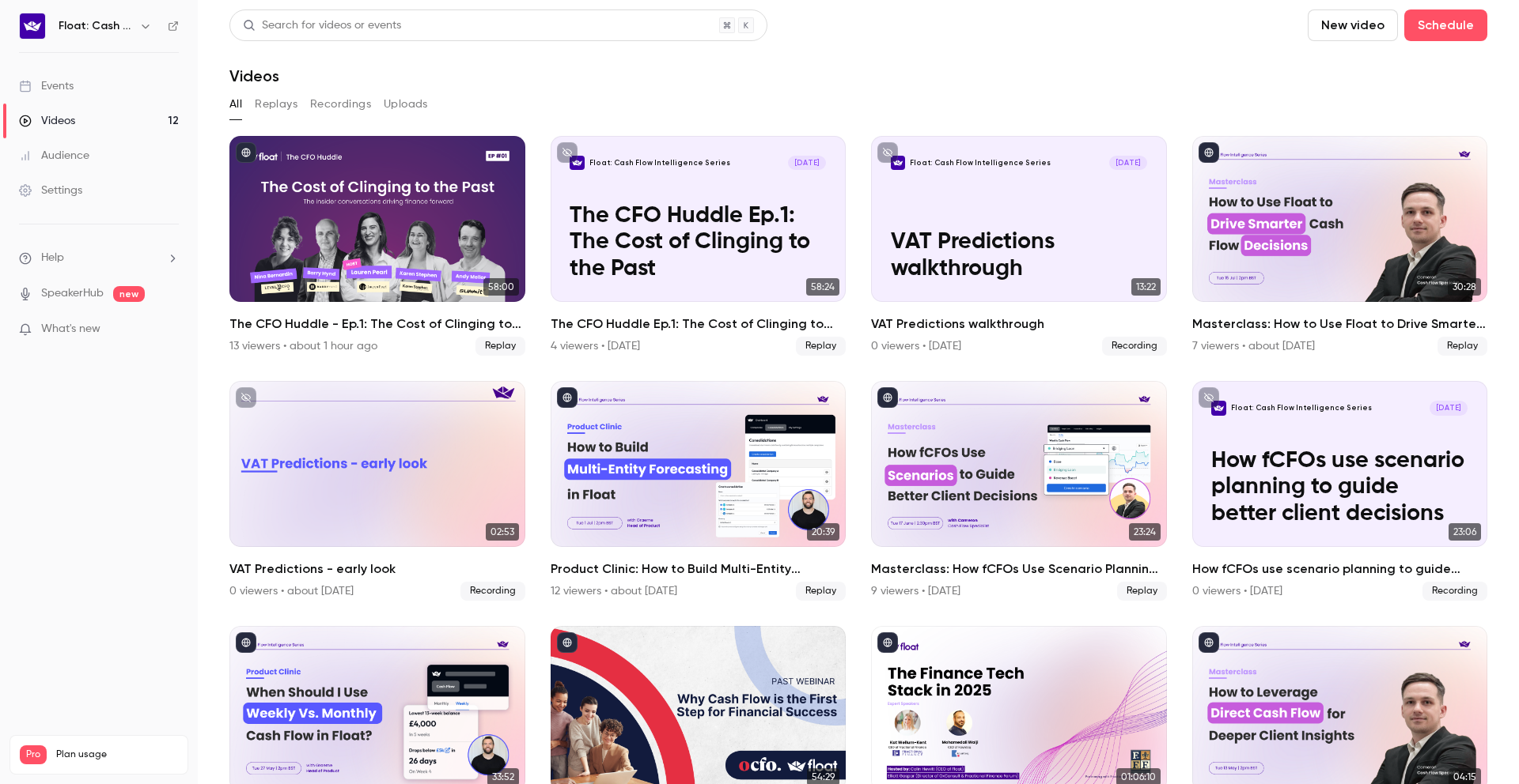
click at [271, 104] on button "Replays" at bounding box center [276, 104] width 43 height 25
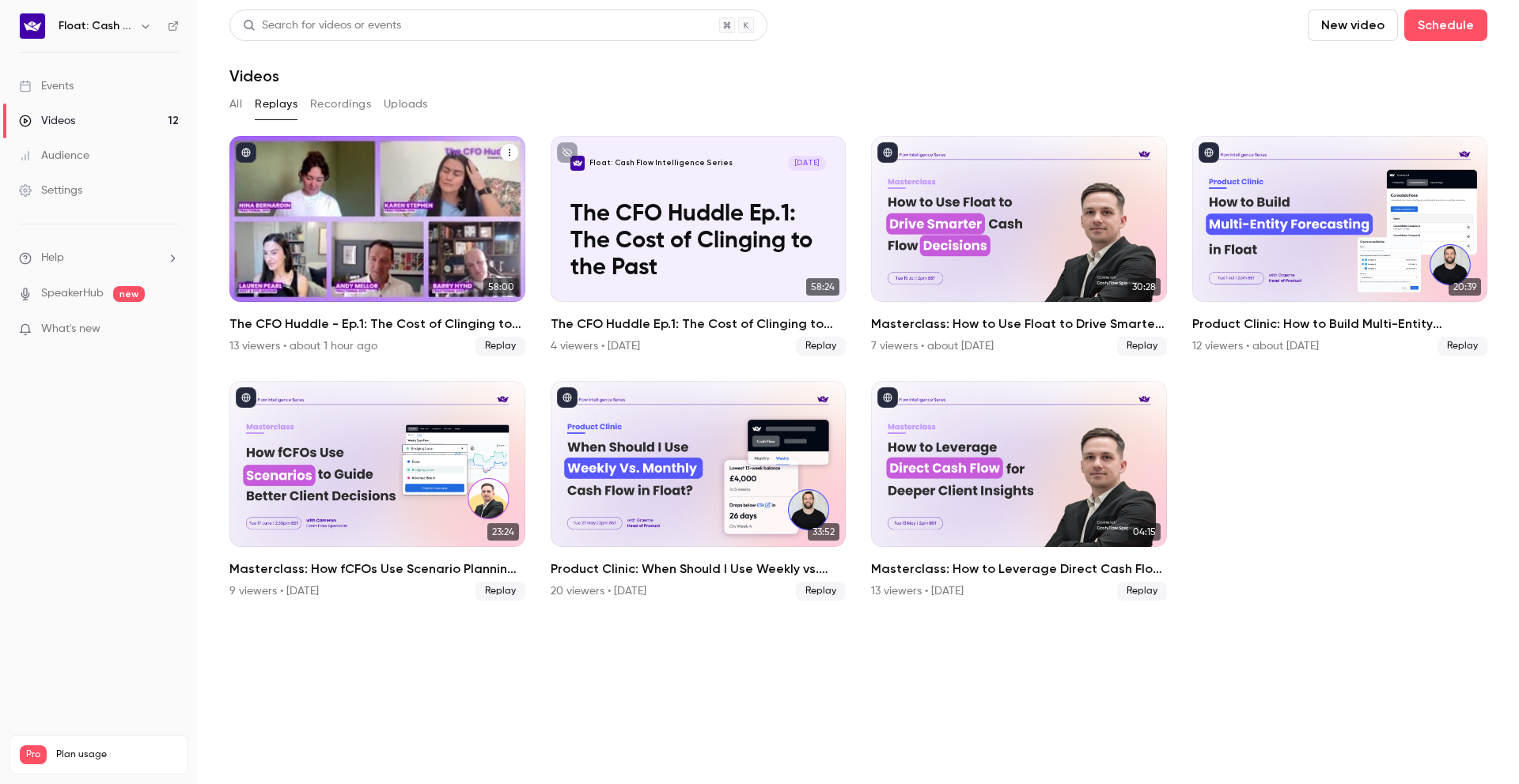
click at [371, 230] on div "The CFO Huddle - Ep.1: The Cost of Clinging to the Past" at bounding box center [377, 219] width 296 height 166
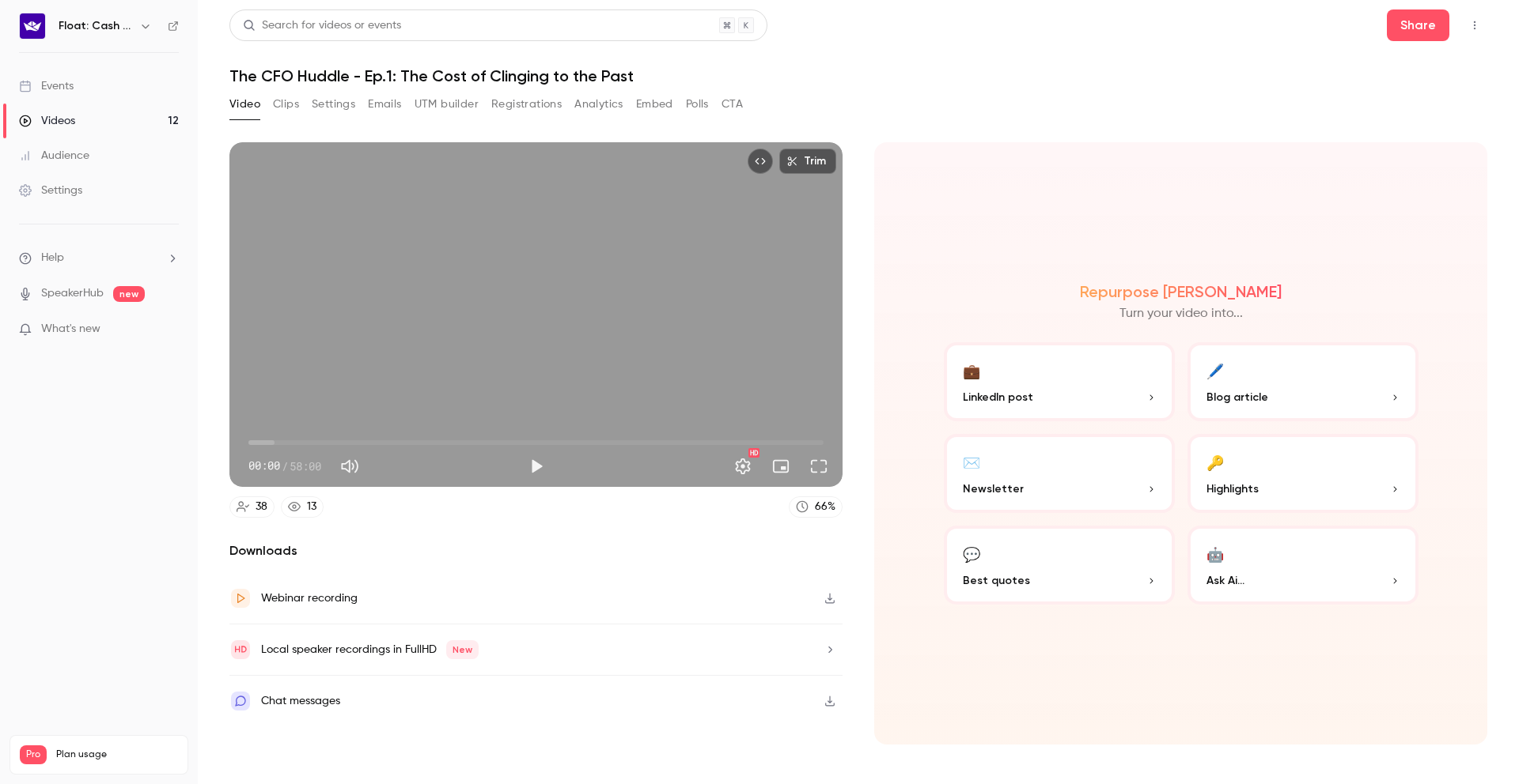
click at [527, 111] on button "Registrations" at bounding box center [526, 104] width 70 height 25
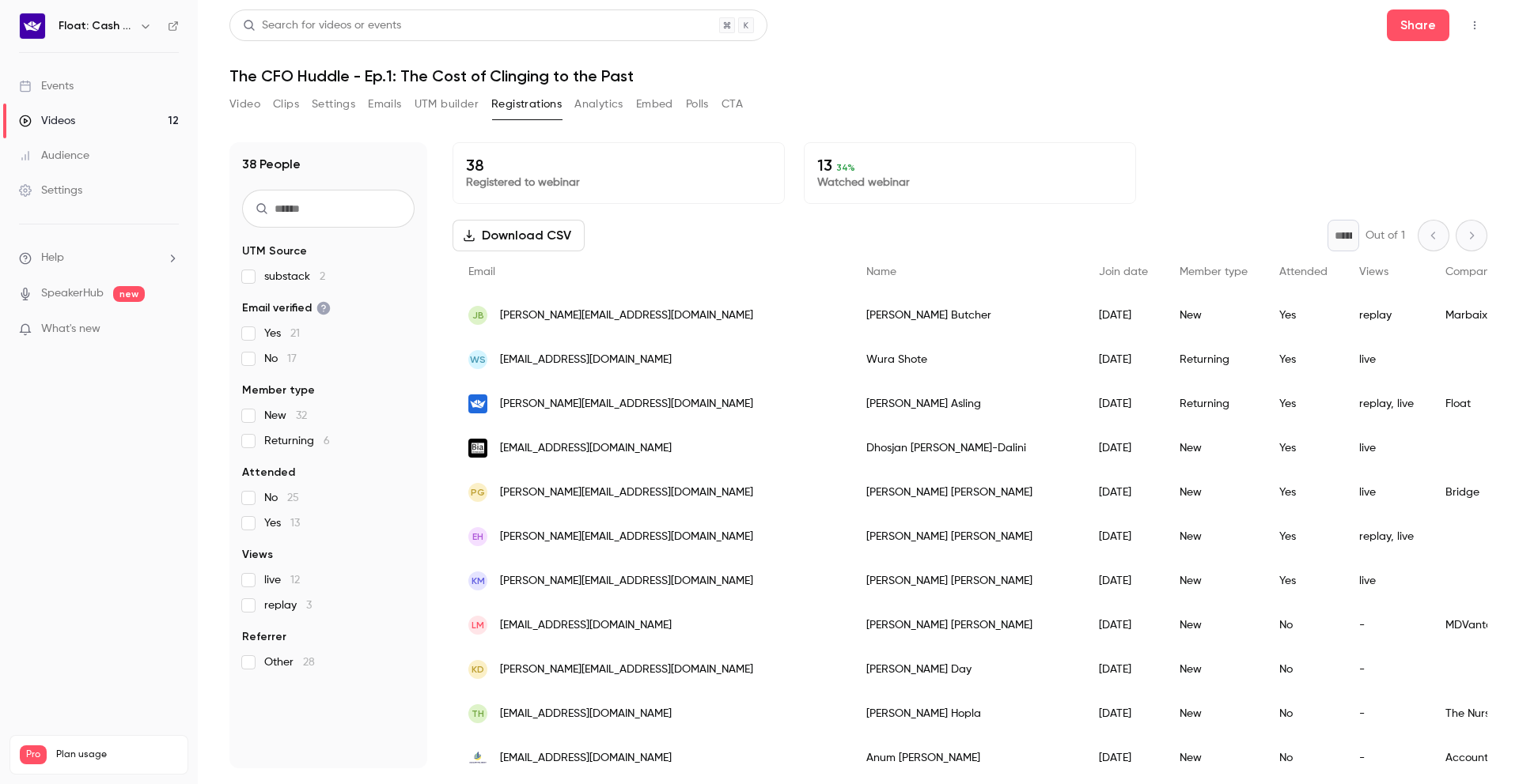
click at [459, 98] on button "UTM builder" at bounding box center [446, 104] width 64 height 25
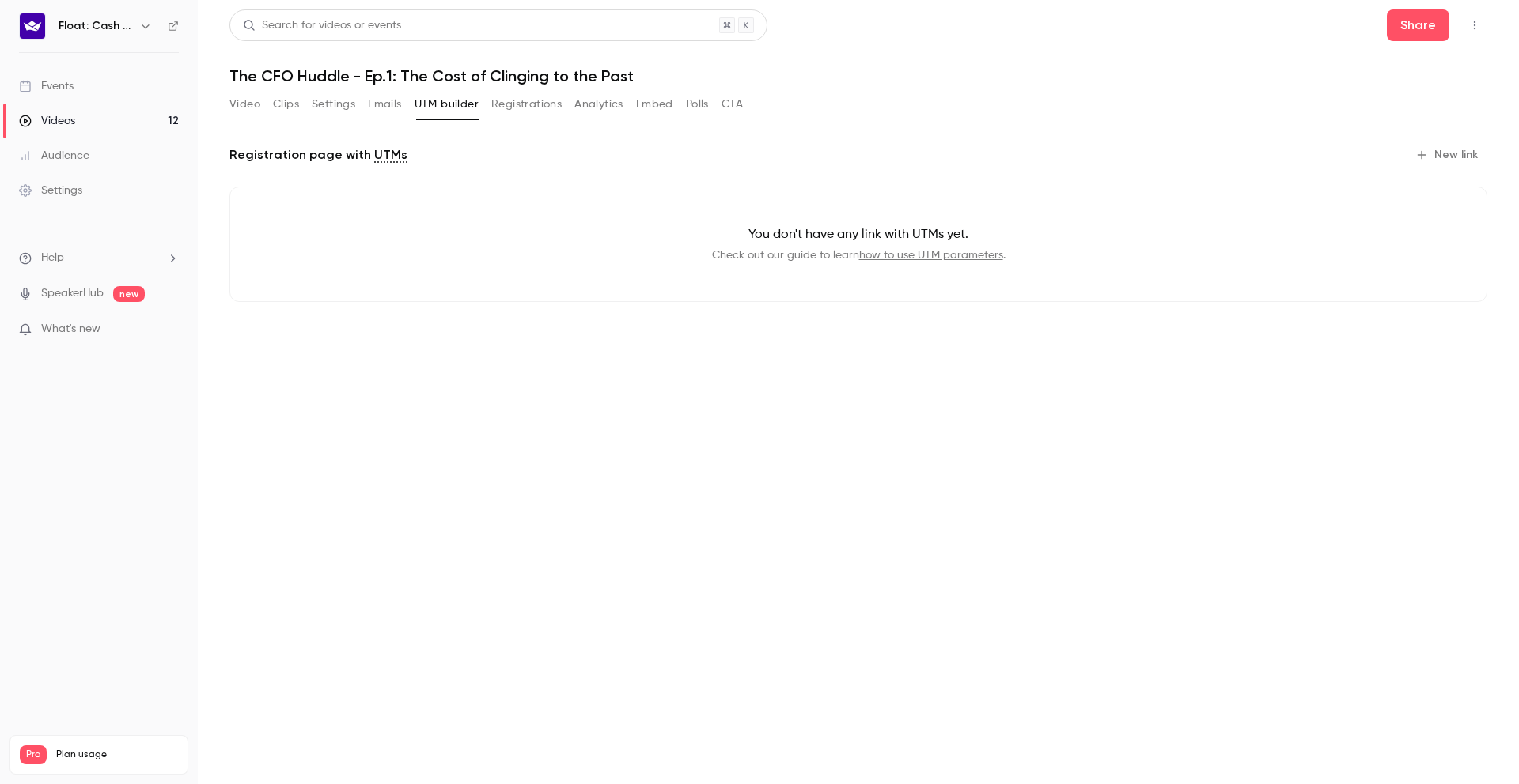
click at [1453, 159] on button "New link" at bounding box center [1448, 155] width 78 height 25
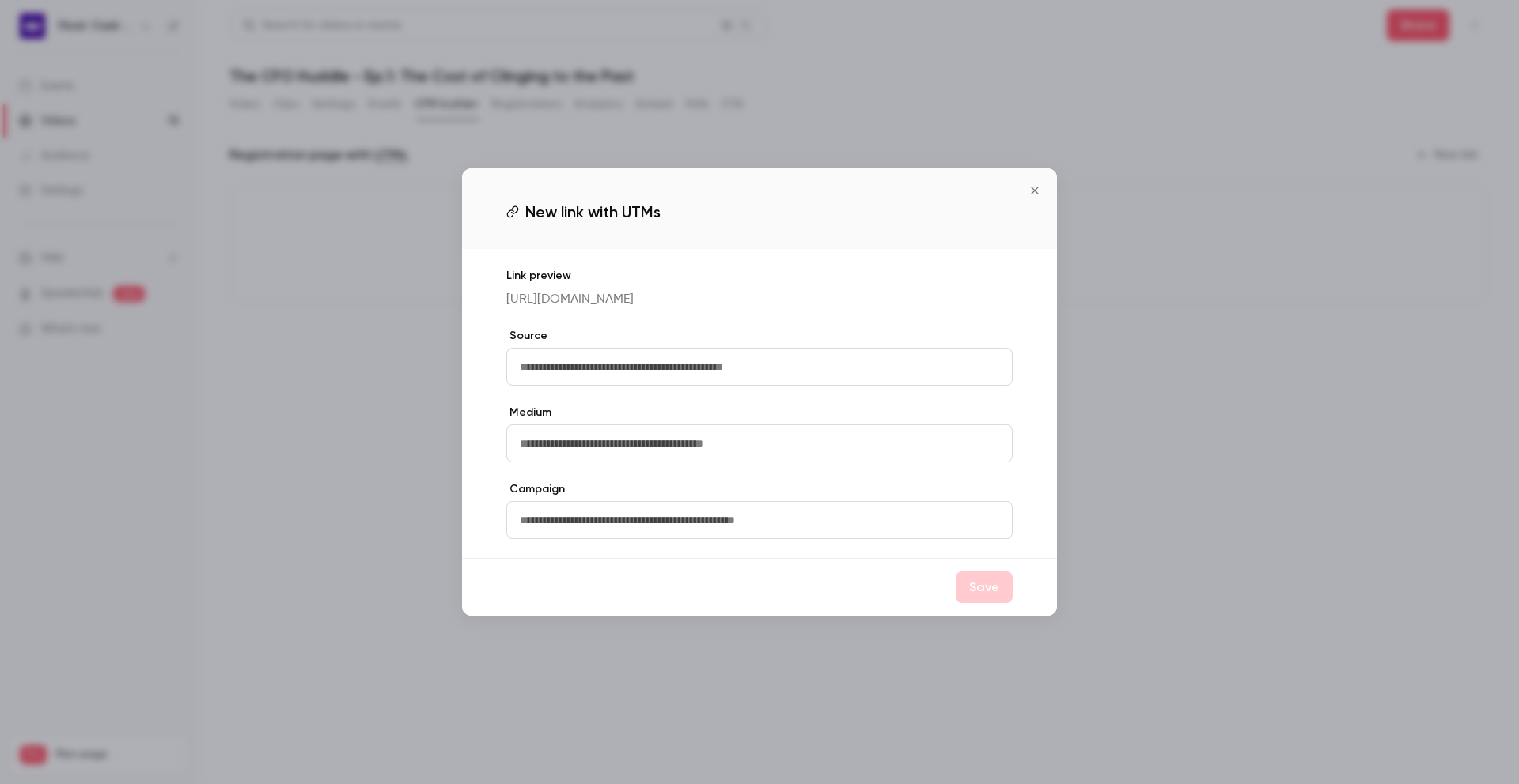
click at [1040, 184] on icon "Close" at bounding box center [1034, 190] width 19 height 12
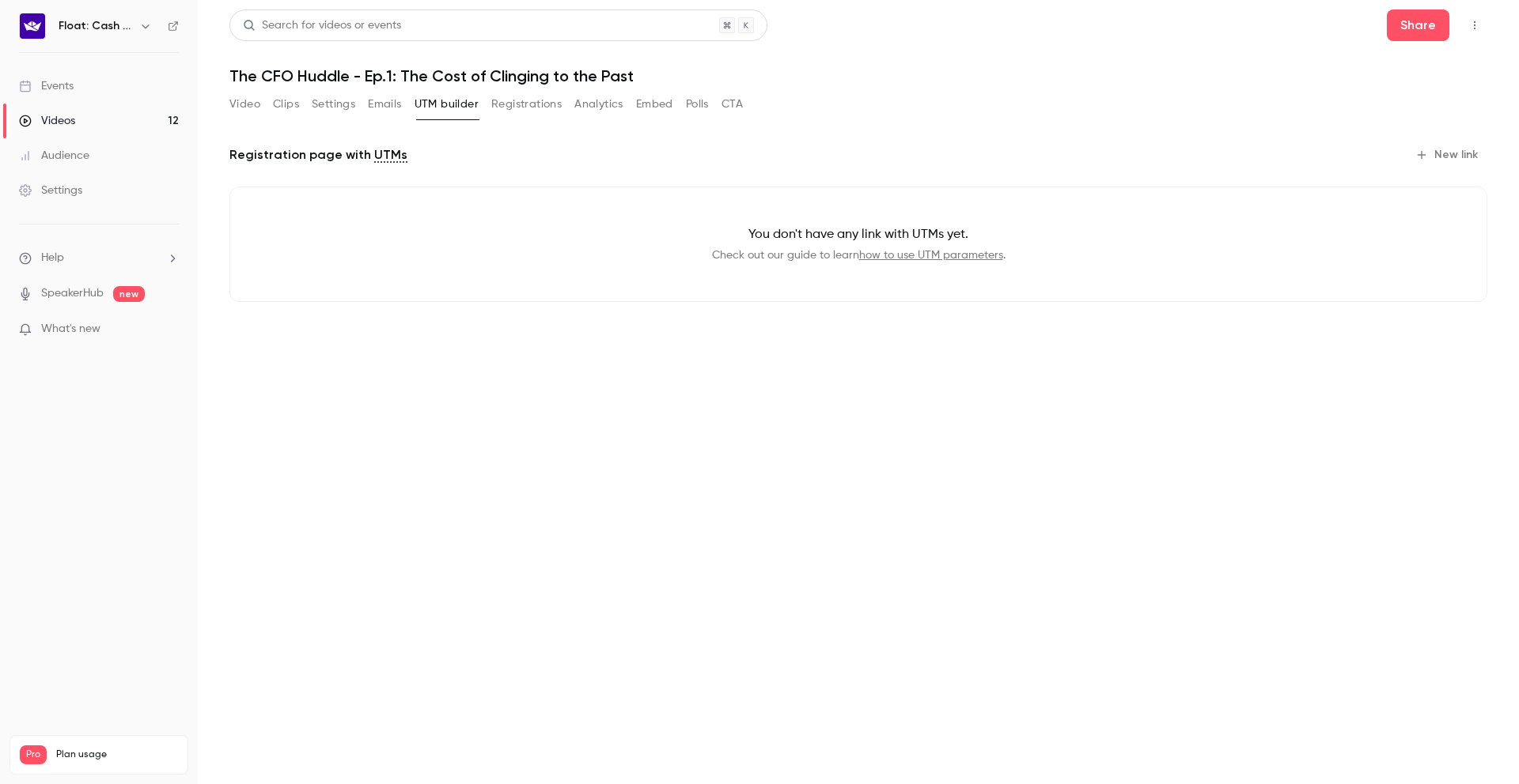
click at [380, 108] on button "Emails" at bounding box center [384, 104] width 33 height 25
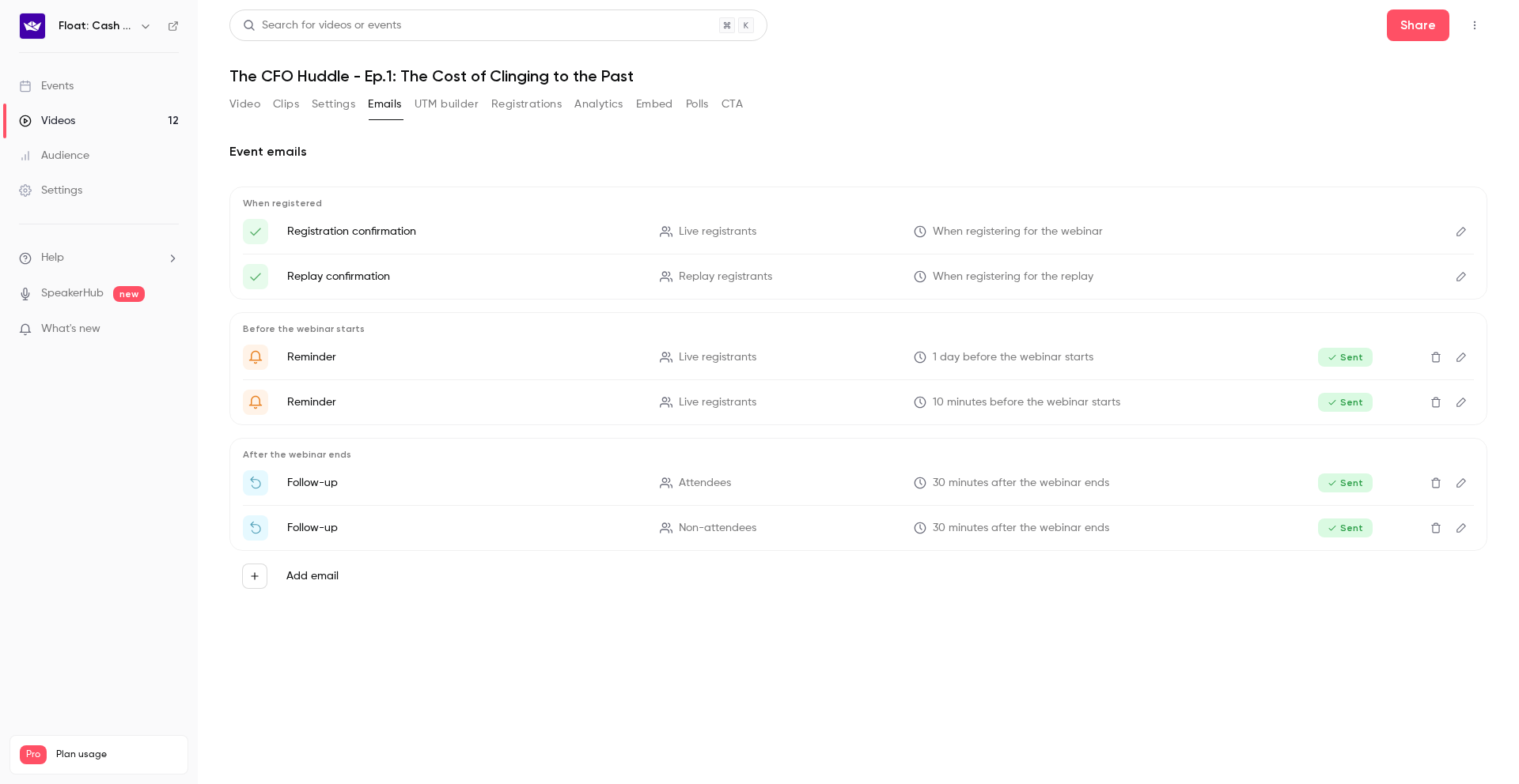
click at [518, 115] on button "Registrations" at bounding box center [526, 104] width 70 height 25
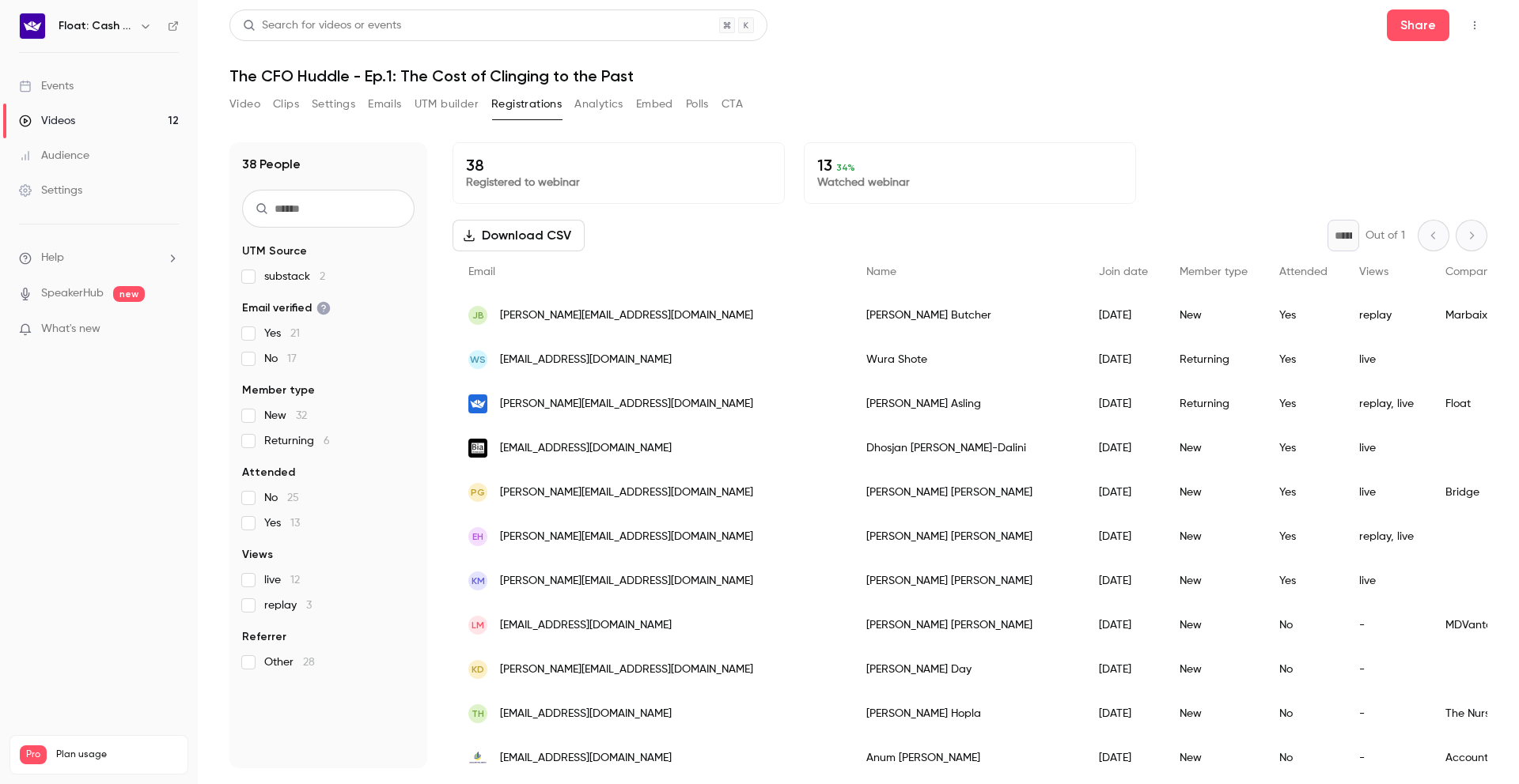
click at [1451, 228] on div "* Out of 1" at bounding box center [1408, 236] width 160 height 32
click at [1455, 237] on div "* Out of 1" at bounding box center [1408, 236] width 160 height 32
click at [1429, 242] on div "* Out of 1" at bounding box center [1408, 236] width 160 height 32
click at [69, 83] on div "Events" at bounding box center [45, 86] width 54 height 16
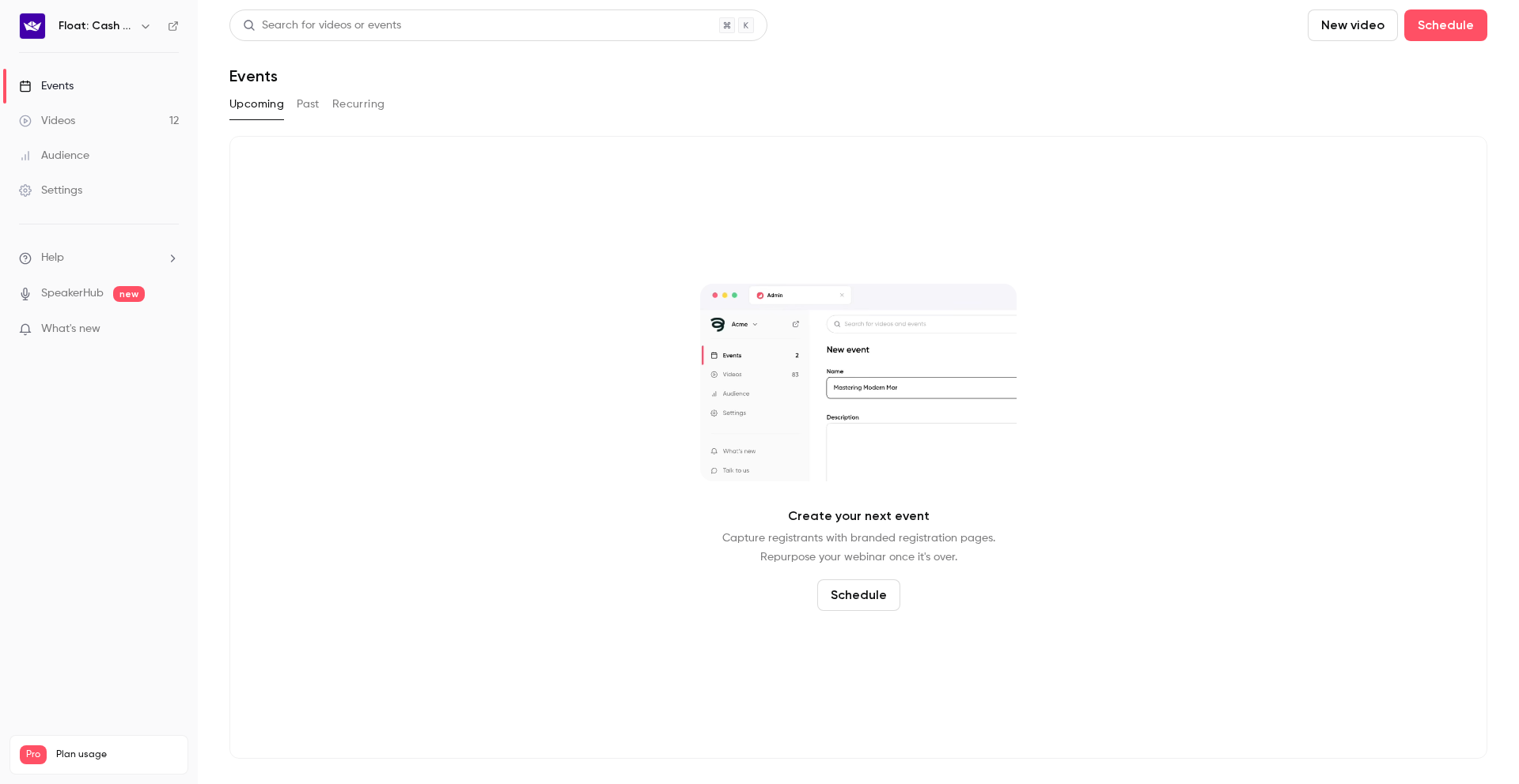
click at [310, 102] on button "Past" at bounding box center [309, 104] width 23 height 25
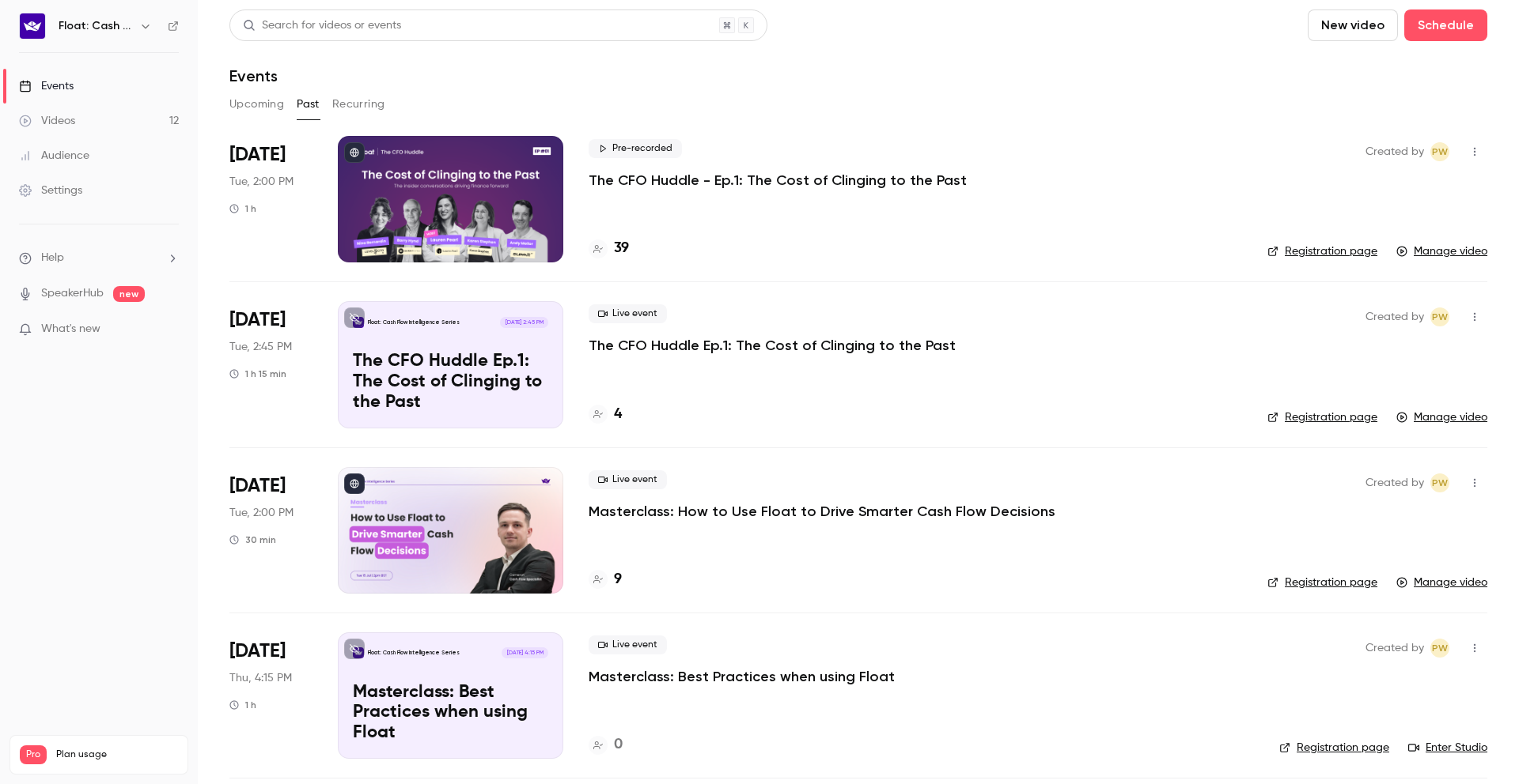
click at [620, 252] on h4 "39" at bounding box center [621, 249] width 15 height 21
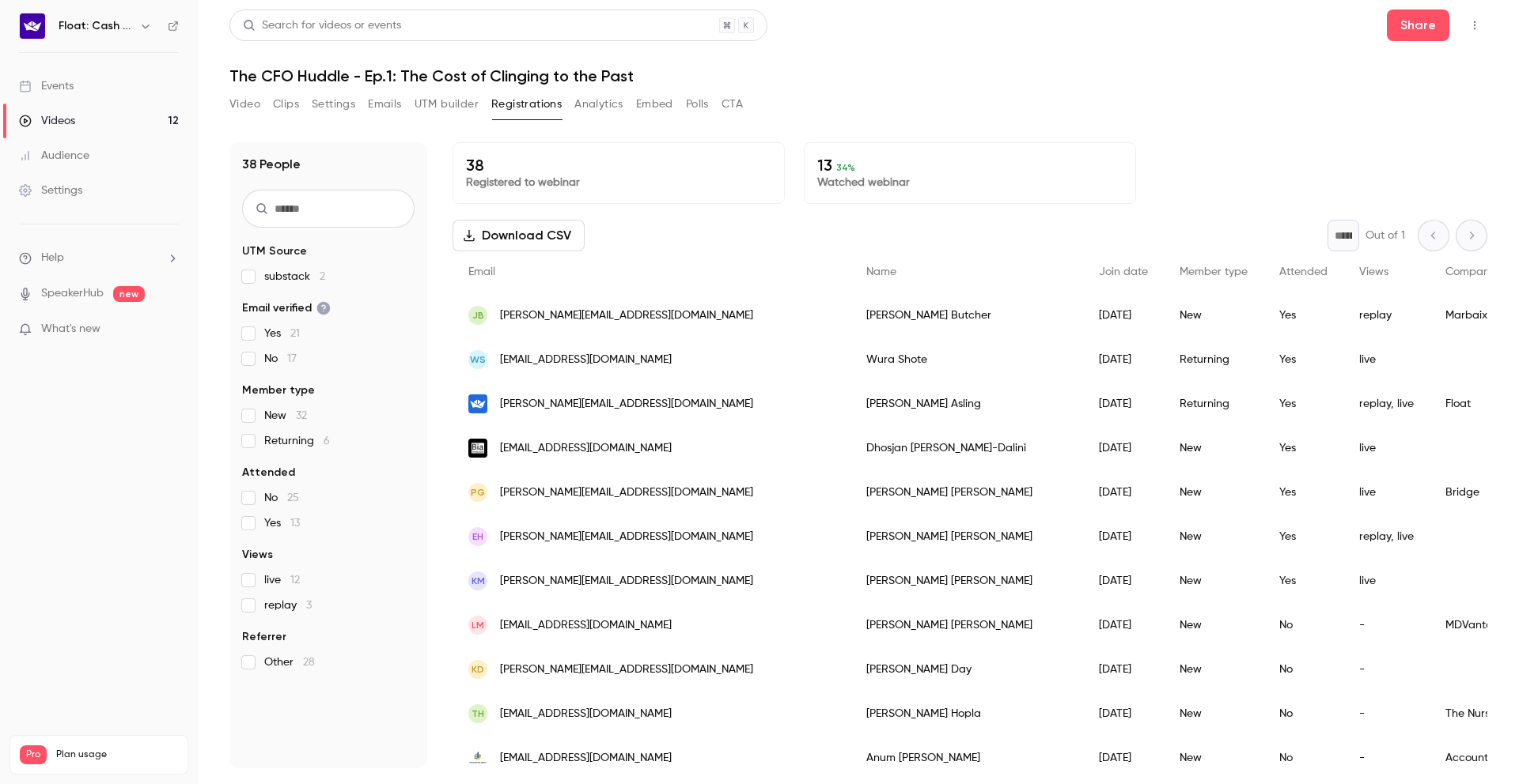
click at [87, 118] on link "Videos 12" at bounding box center [99, 121] width 197 height 35
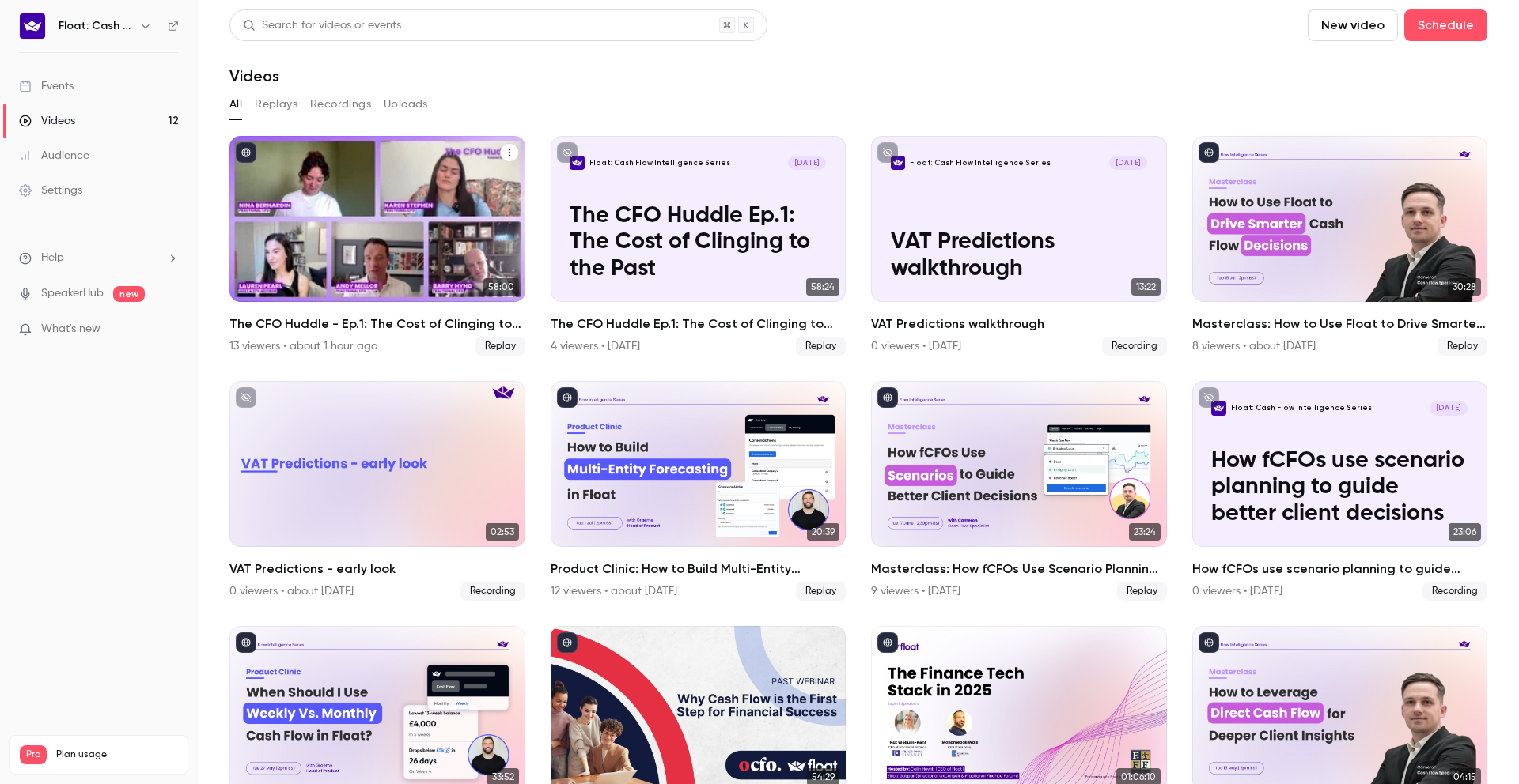
click at [383, 247] on div "The CFO Huddle - Ep.1: The Cost of Clinging to the Past" at bounding box center [377, 219] width 296 height 166
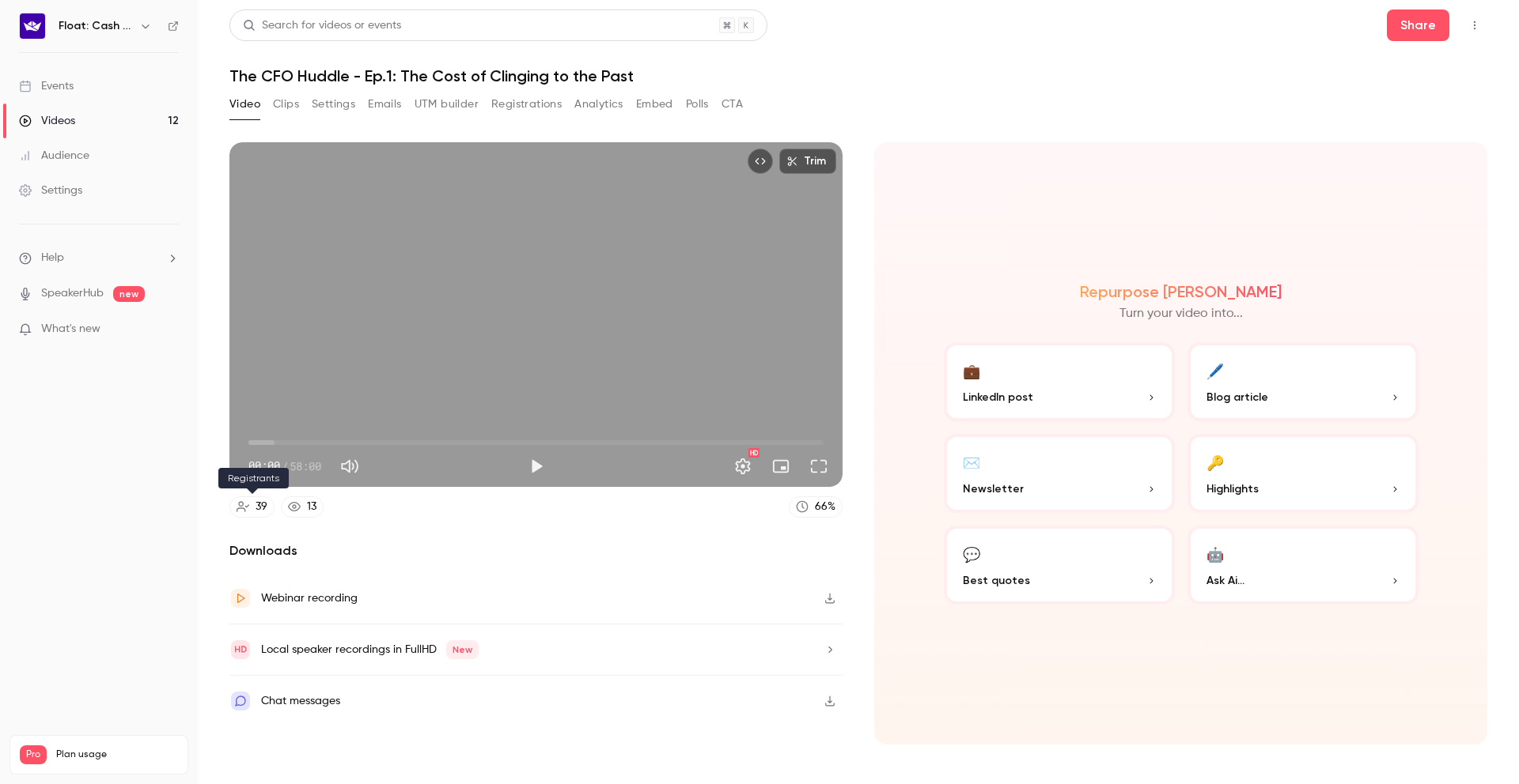
click at [245, 505] on icon at bounding box center [243, 507] width 12 height 12
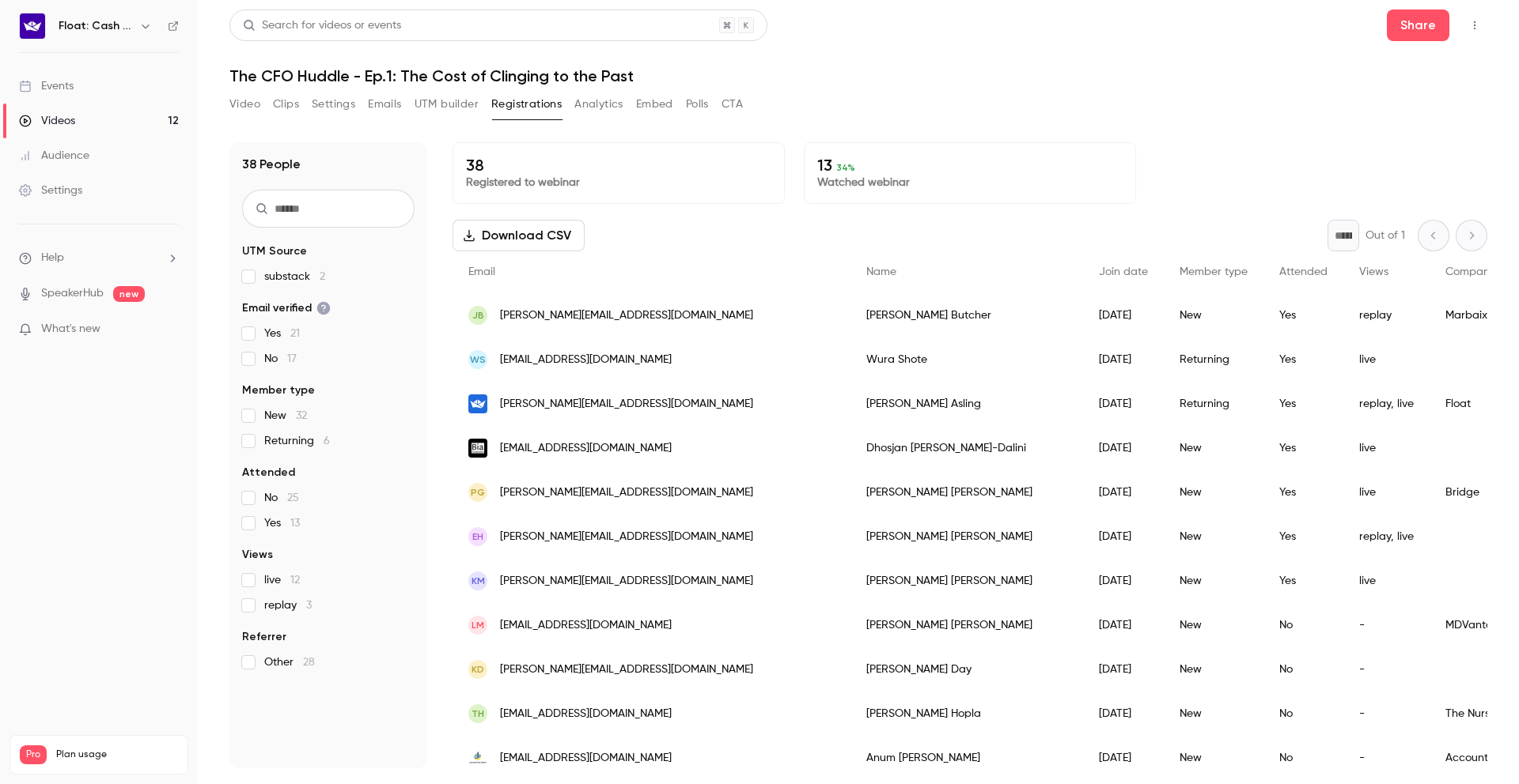
click at [375, 220] on input "text" at bounding box center [328, 209] width 173 height 38
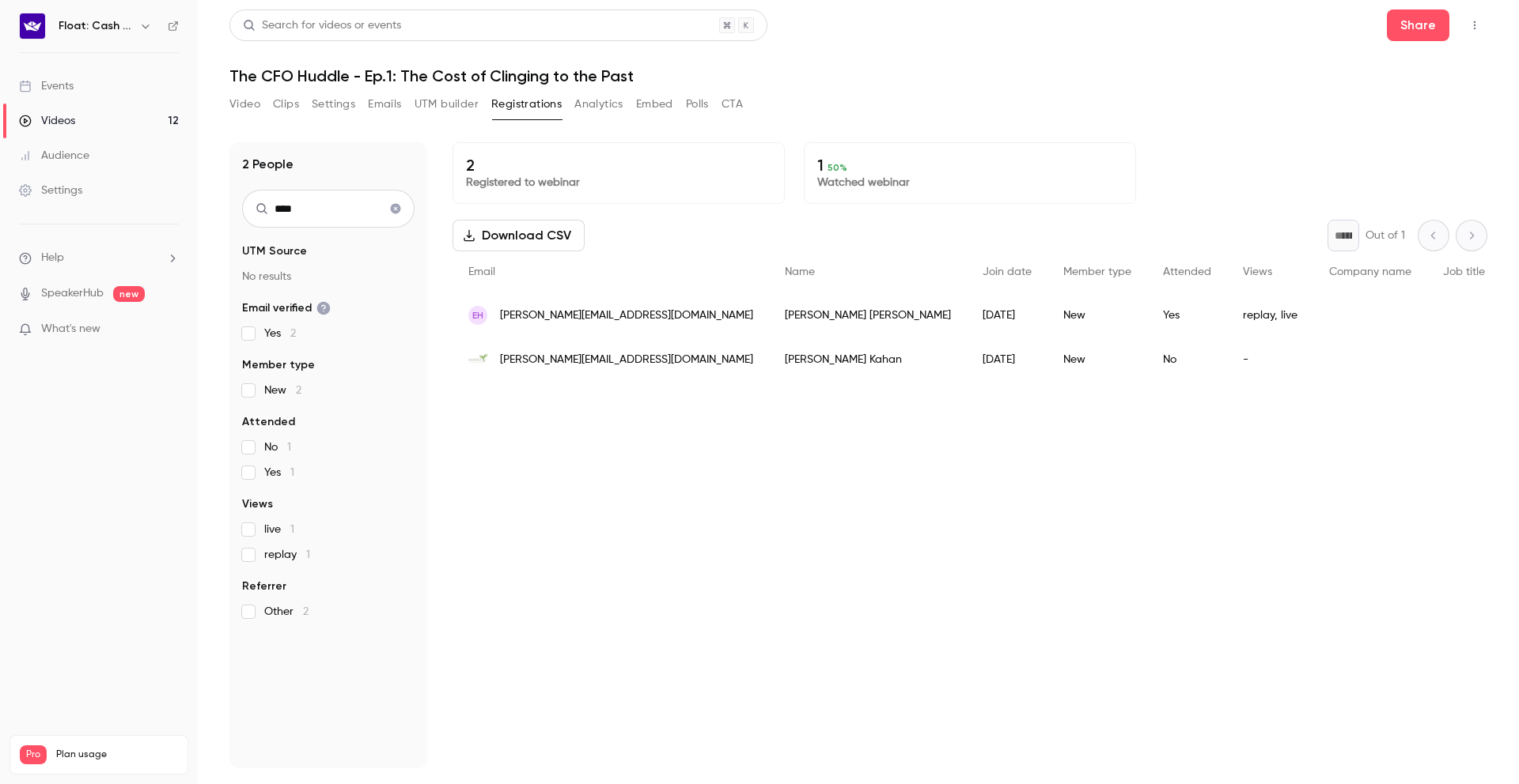
type input "****"
click at [454, 103] on button "UTM builder" at bounding box center [446, 104] width 64 height 25
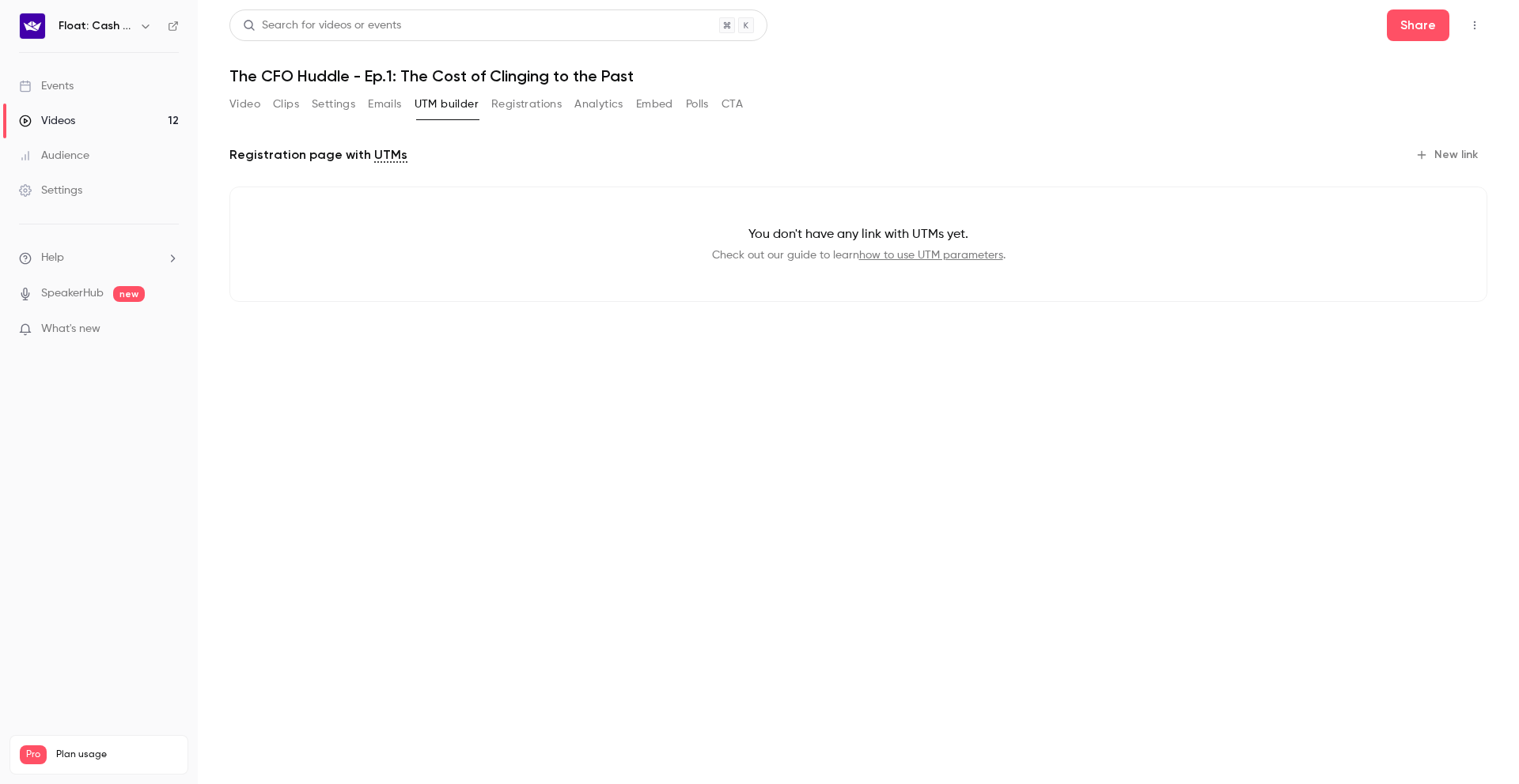
click at [894, 252] on link "how to use UTM parameters" at bounding box center [931, 255] width 144 height 11
click at [90, 83] on link "Events" at bounding box center [99, 85] width 197 height 35
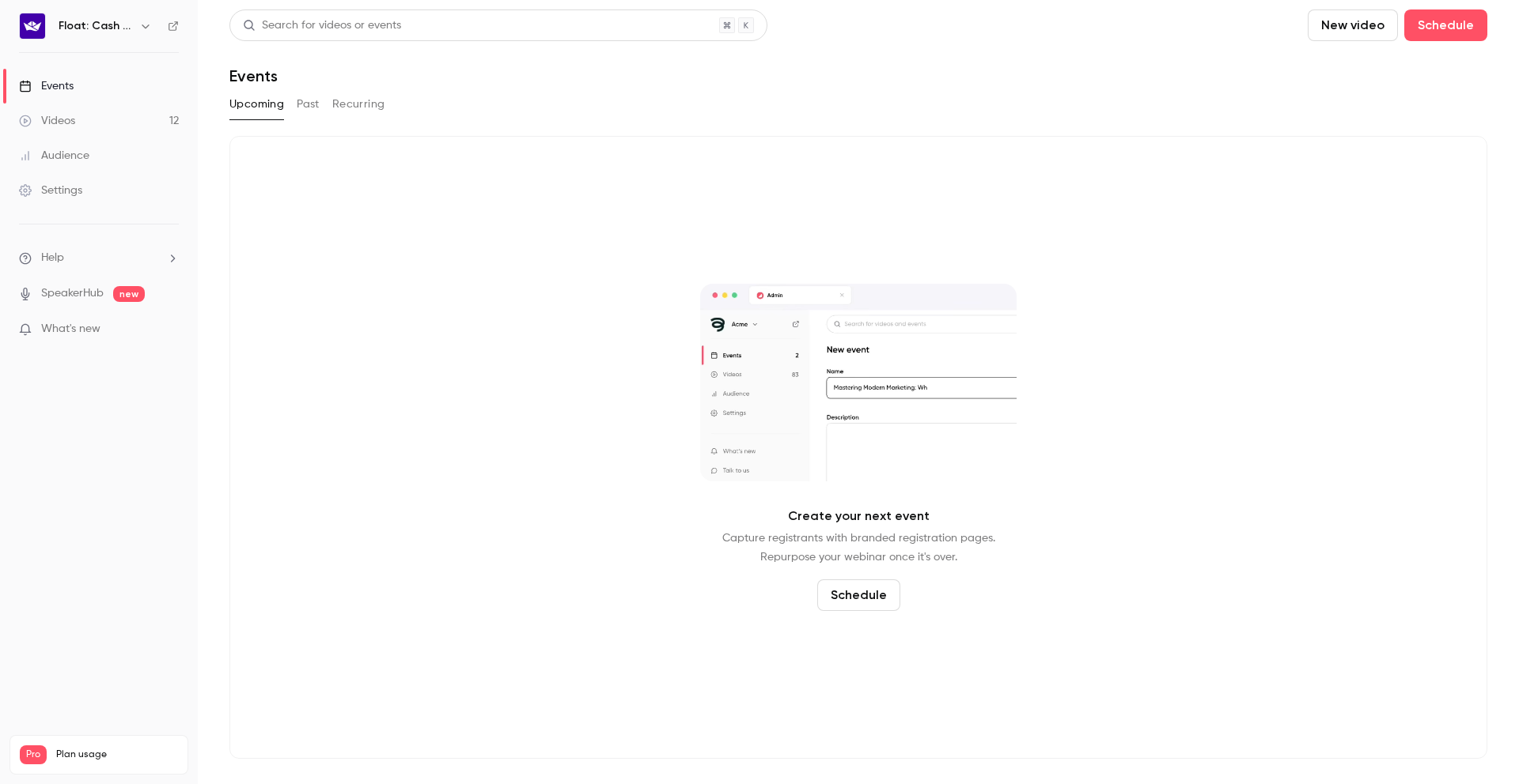
click at [318, 93] on button "Past" at bounding box center [309, 104] width 23 height 25
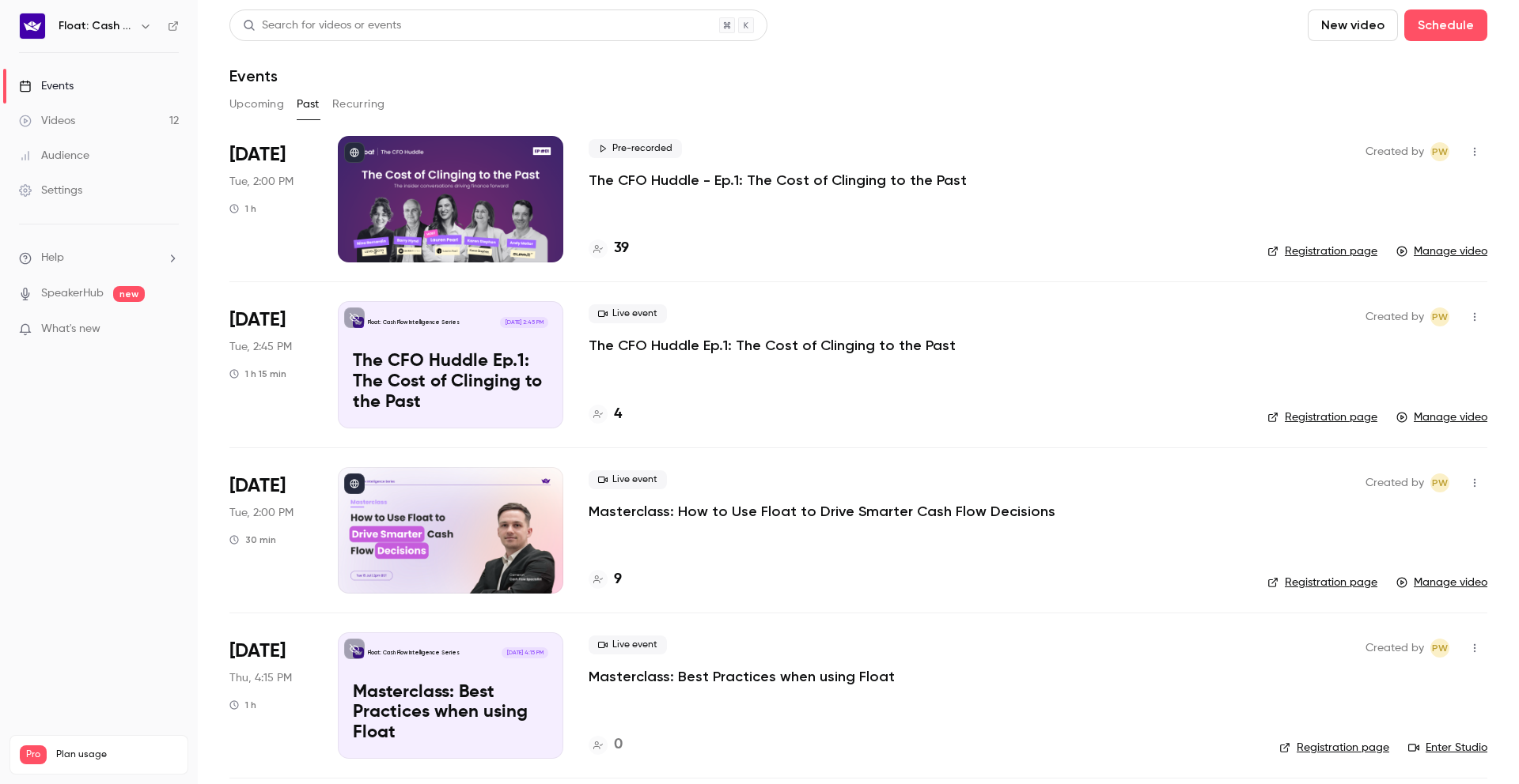
click at [624, 252] on h4 "39" at bounding box center [621, 249] width 15 height 21
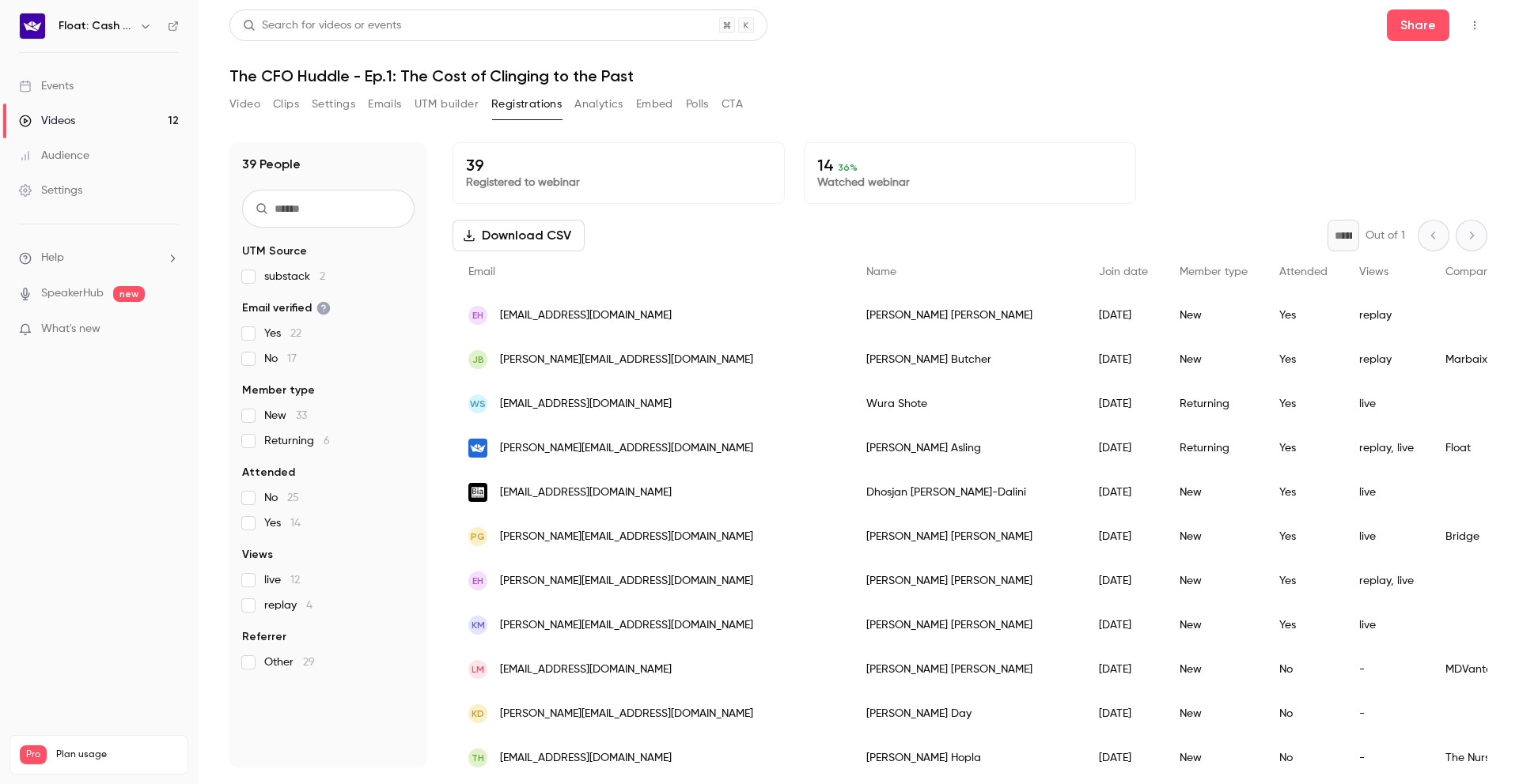
click at [445, 101] on button "UTM builder" at bounding box center [446, 104] width 64 height 25
